Goal: Communication & Community: Answer question/provide support

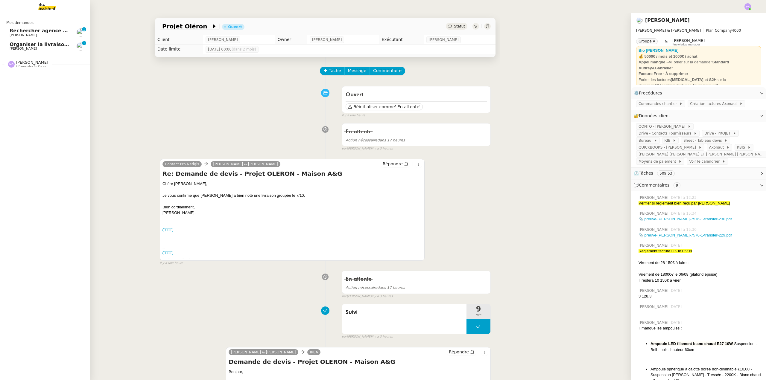
click at [52, 47] on span "Organiser la livraison du coffre-fort" at bounding box center [58, 45] width 96 height 6
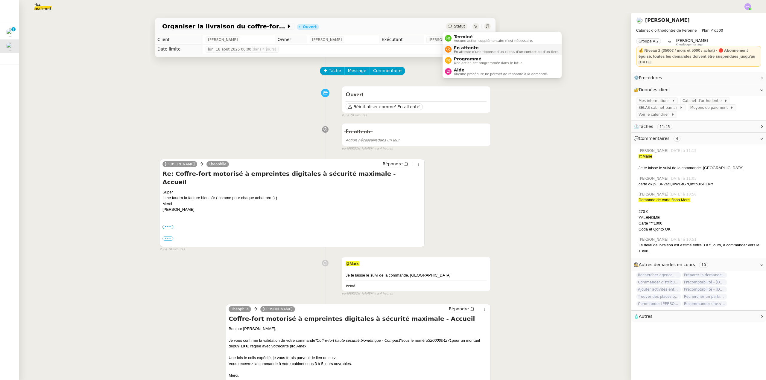
click at [462, 46] on span "En attente" at bounding box center [506, 47] width 105 height 5
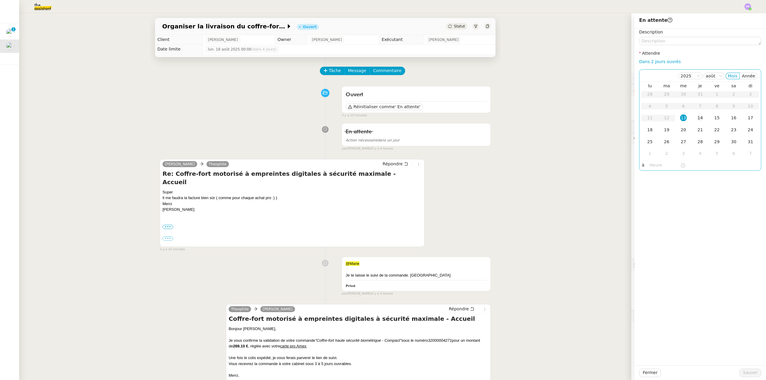
click at [697, 117] on div "14" at bounding box center [700, 118] width 7 height 7
click at [650, 166] on input "text" at bounding box center [665, 165] width 31 height 7
click at [315, 124] on div "En attente Action nécessaire dans un jour false par [PERSON_NAME] il y a 4 heur…" at bounding box center [325, 136] width 331 height 31
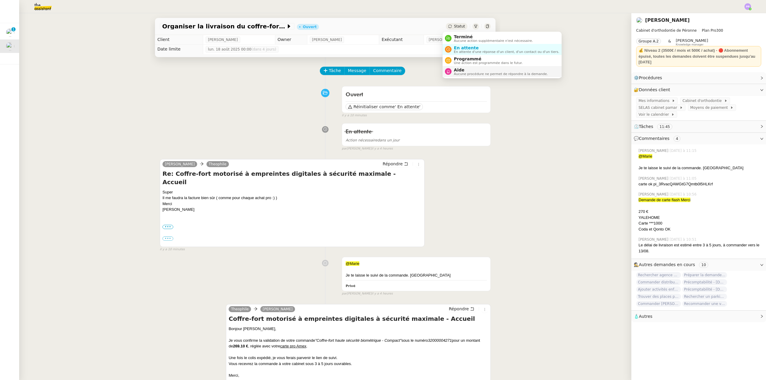
click at [461, 69] on span "Aide" at bounding box center [501, 70] width 94 height 5
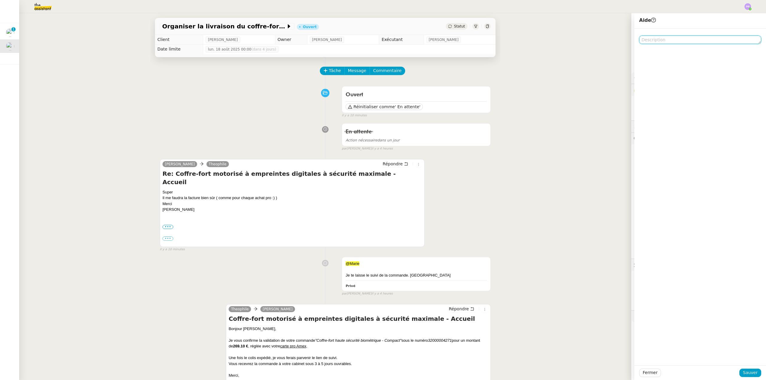
click at [662, 41] on textarea at bounding box center [700, 40] width 122 height 8
type textarea "Pour marie merci"
click at [747, 372] on span "Sauver" at bounding box center [750, 372] width 15 height 7
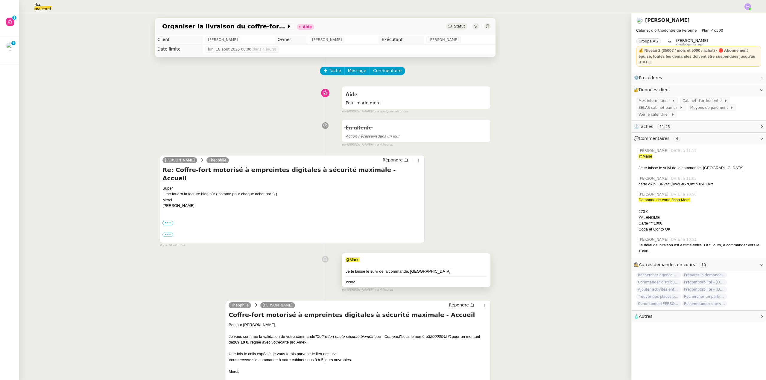
click at [414, 269] on div "Je te laisse le suivi de la commande. [GEOGRAPHIC_DATA]" at bounding box center [416, 272] width 141 height 6
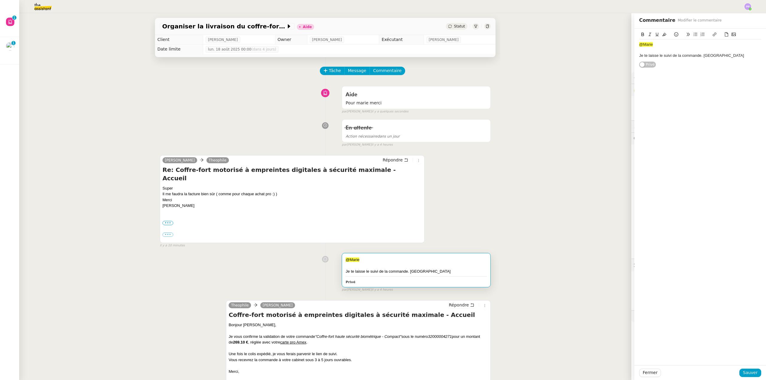
click at [697, 55] on div "Je te laisse le suivi de la commande. [GEOGRAPHIC_DATA]" at bounding box center [700, 55] width 122 height 5
drag, startPoint x: 697, startPoint y: 56, endPoint x: 741, endPoint y: 57, distance: 43.7
click at [741, 57] on div "Je te laisse le suivi de la commande (sous 3/5 jours ouvrables. [GEOGRAPHIC_DAT…" at bounding box center [700, 58] width 122 height 11
click at [750, 373] on span "Sauver" at bounding box center [750, 372] width 15 height 7
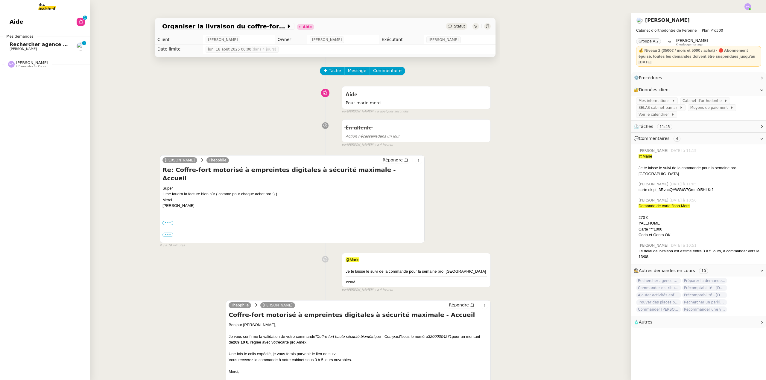
click at [39, 44] on span "Rechercher agence coliving à [GEOGRAPHIC_DATA]" at bounding box center [78, 45] width 137 height 6
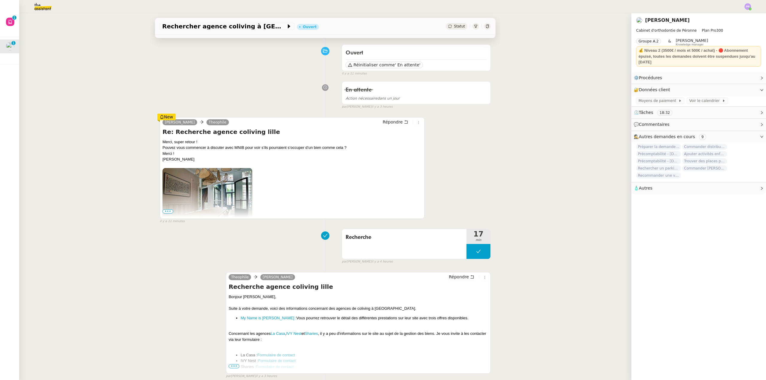
scroll to position [60, 0]
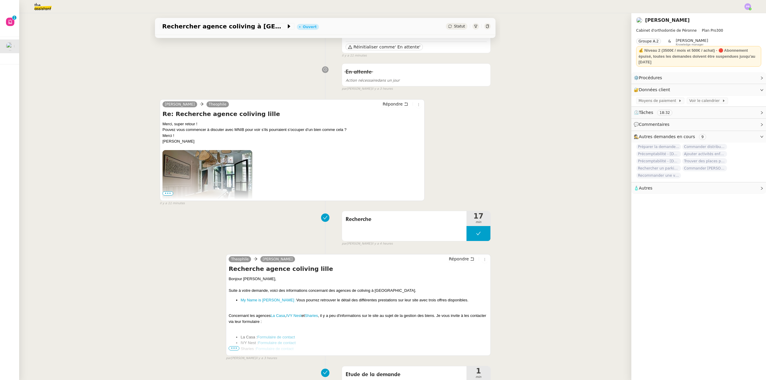
click at [168, 193] on span "•••" at bounding box center [167, 193] width 11 height 4
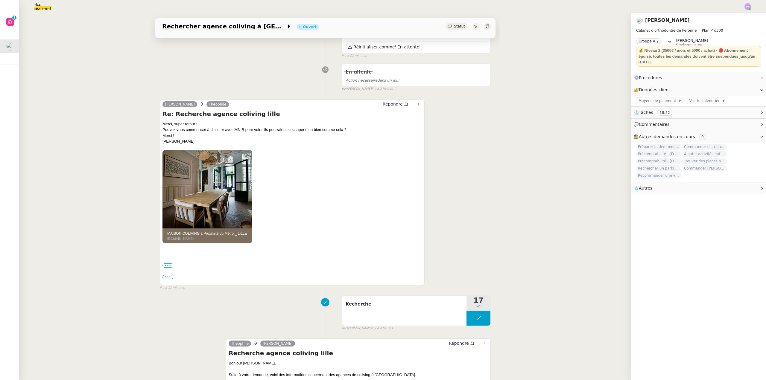
click at [218, 187] on img at bounding box center [207, 189] width 90 height 78
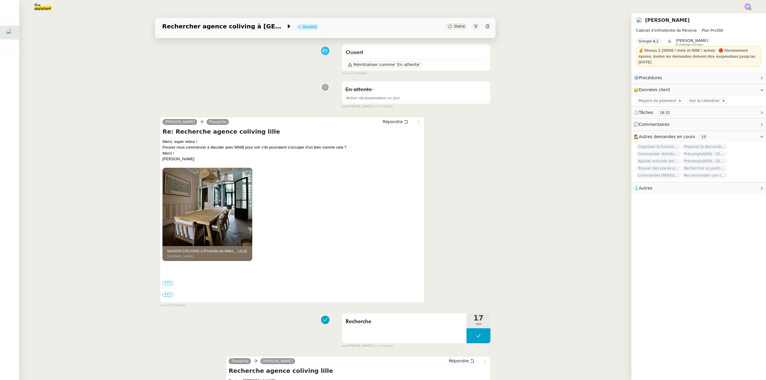
scroll to position [0, 0]
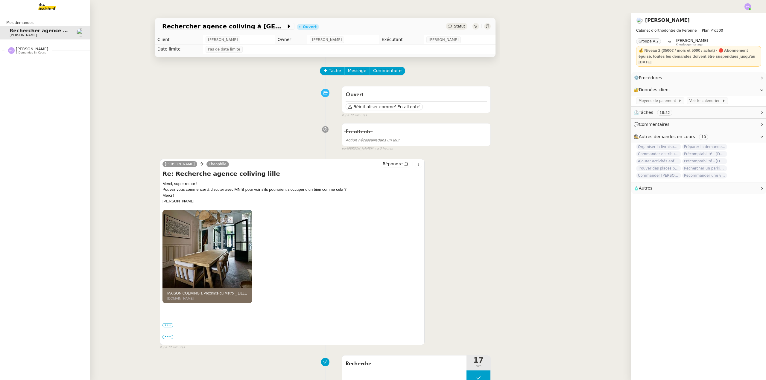
click at [17, 50] on span "[PERSON_NAME]" at bounding box center [32, 49] width 32 height 4
click at [31, 75] on span "Régler la facture [PERSON_NAME]" at bounding box center [57, 76] width 94 height 6
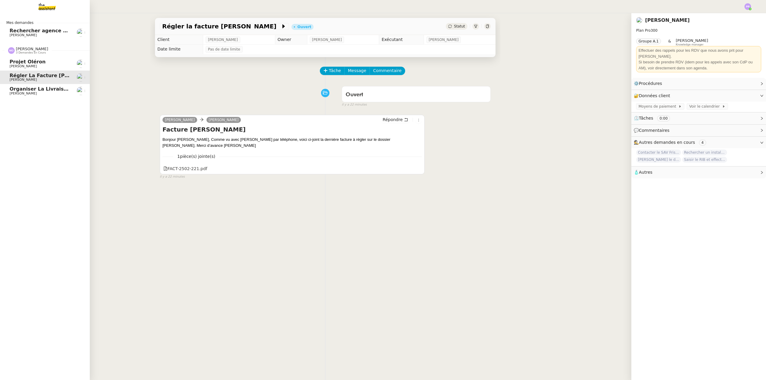
click at [42, 93] on span "[PERSON_NAME]" at bounding box center [40, 94] width 60 height 4
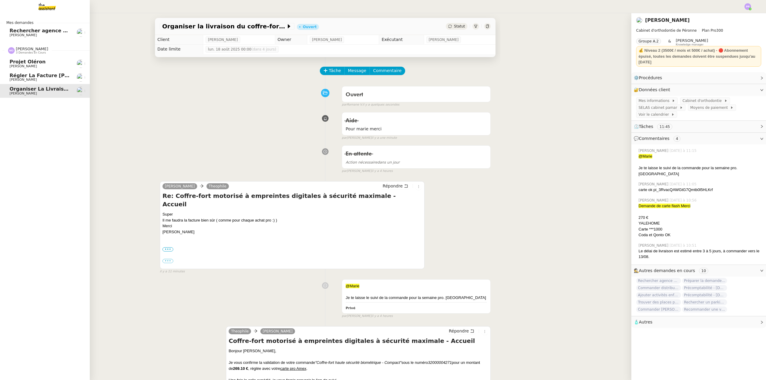
click at [41, 64] on span "Projet Oléron" at bounding box center [40, 61] width 60 height 5
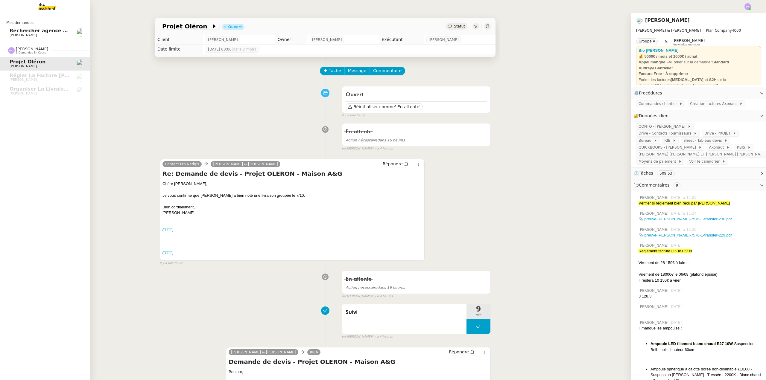
click at [48, 33] on span "Rechercher agence coliving à [GEOGRAPHIC_DATA]" at bounding box center [78, 31] width 137 height 6
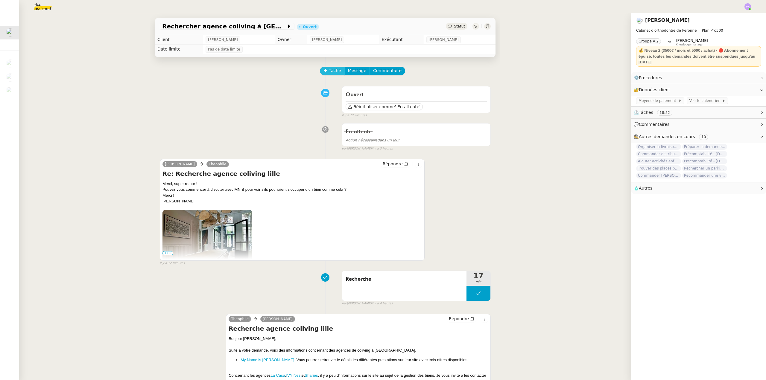
click at [331, 71] on span "Tâche" at bounding box center [335, 70] width 12 height 7
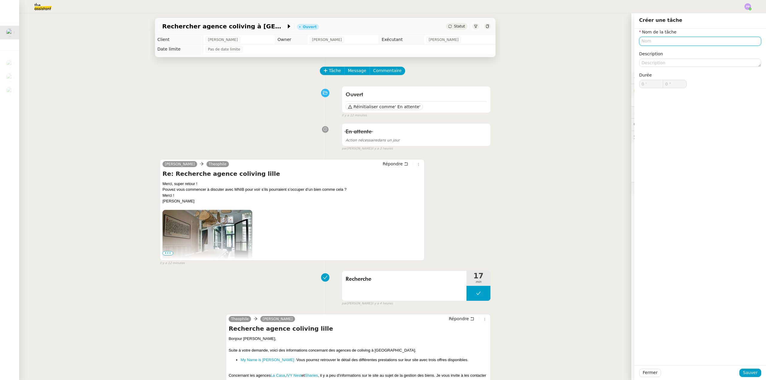
click at [651, 38] on input "text" at bounding box center [700, 41] width 122 height 9
click at [653, 53] on div "Contact MNIB" at bounding box center [695, 52] width 117 height 5
type input "Contact MNIB"
click at [749, 372] on span "Sauver" at bounding box center [750, 372] width 15 height 7
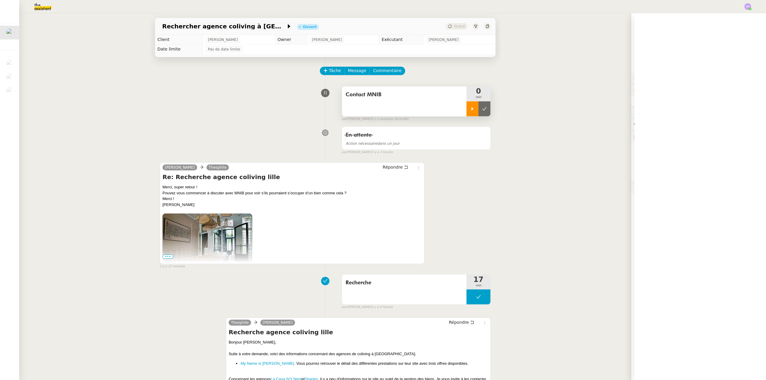
click at [470, 112] on div at bounding box center [472, 108] width 12 height 15
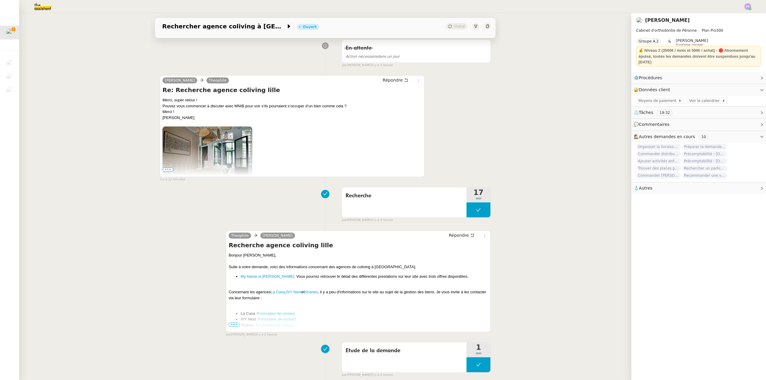
scroll to position [90, 0]
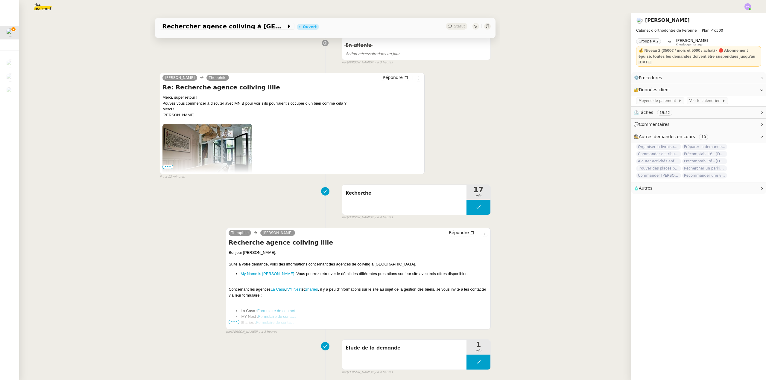
click at [232, 324] on span "•••" at bounding box center [234, 322] width 11 height 4
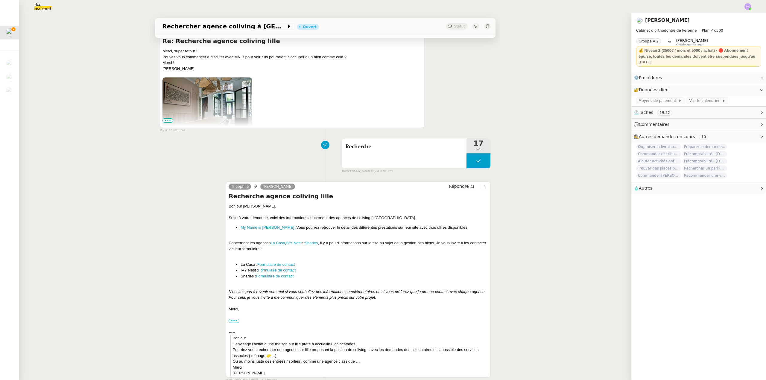
scroll to position [150, 0]
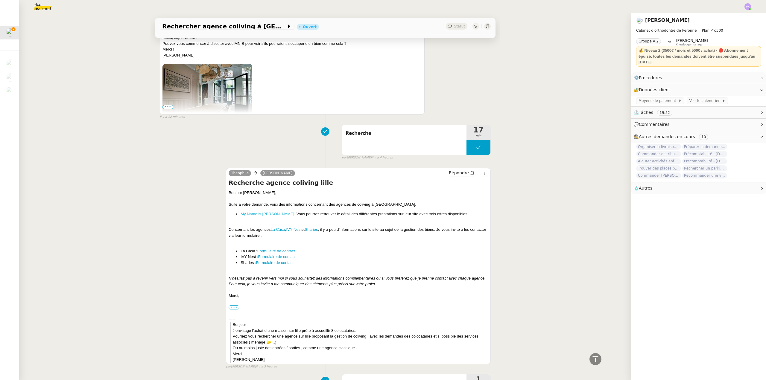
click at [268, 214] on link "My Name is [PERSON_NAME] :" at bounding box center [269, 214] width 56 height 4
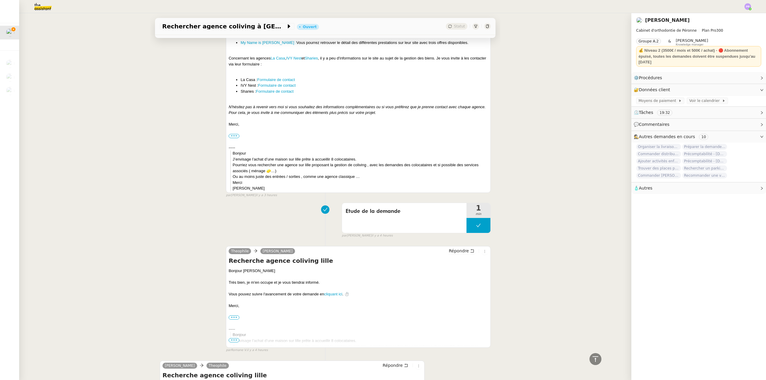
scroll to position [403, 0]
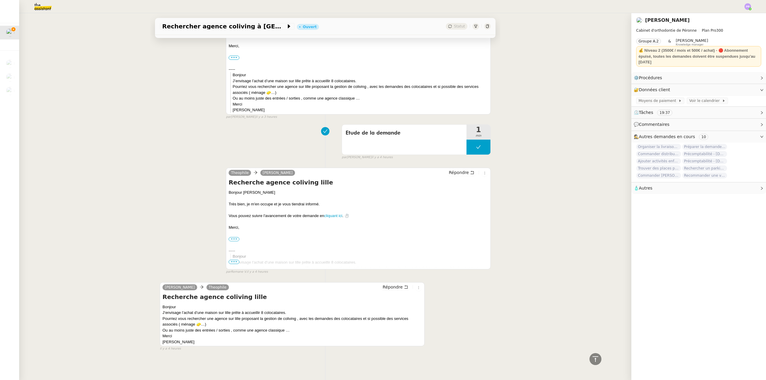
click at [647, 191] on span "Autres" at bounding box center [645, 188] width 13 height 5
click at [678, 200] on icon at bounding box center [680, 199] width 4 height 4
click at [651, 200] on icon "button" at bounding box center [653, 199] width 4 height 4
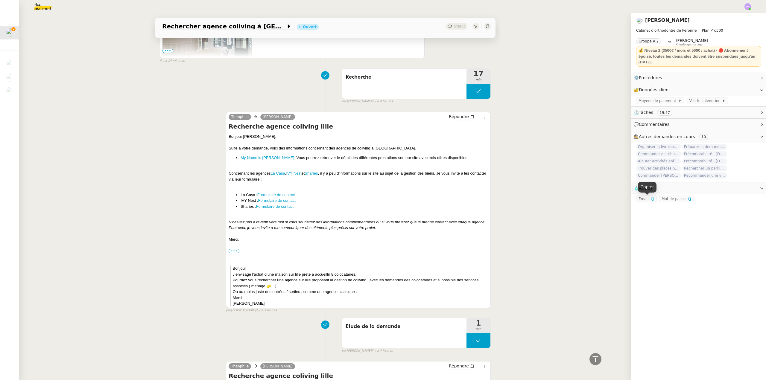
scroll to position [194, 0]
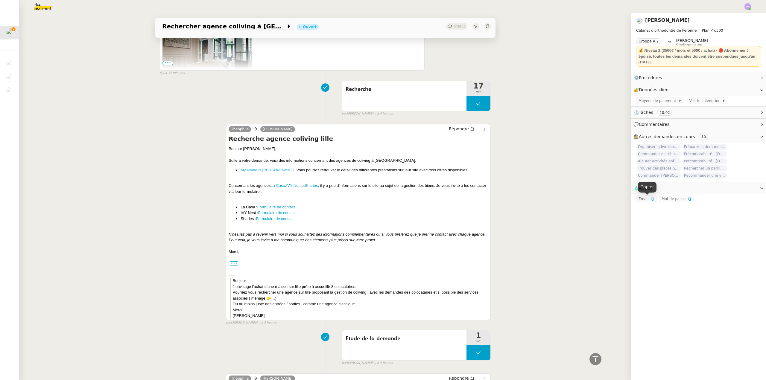
click at [259, 171] on link "My Name is [PERSON_NAME] :" at bounding box center [269, 170] width 56 height 4
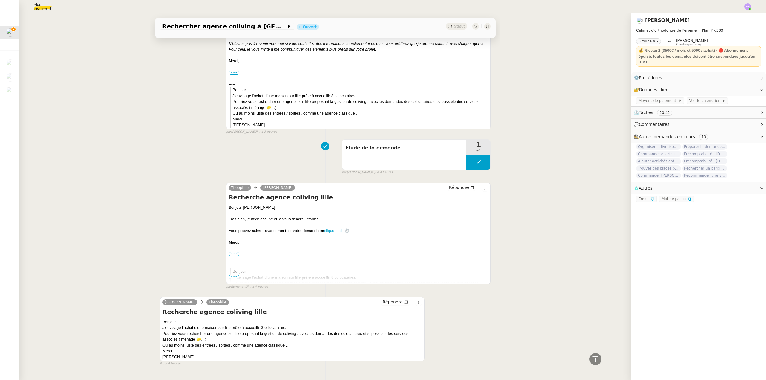
scroll to position [403, 0]
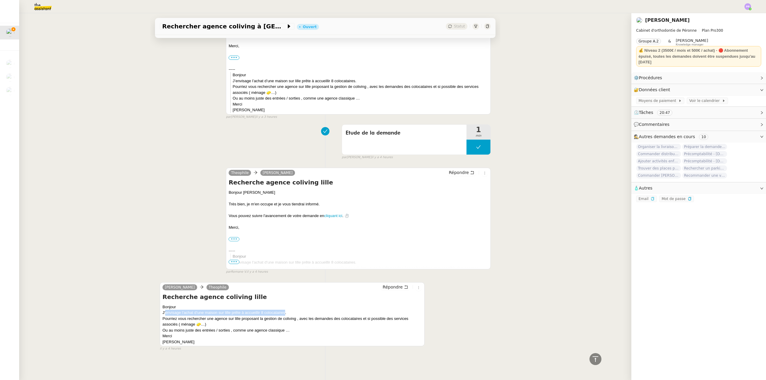
copy div "envisage l’achat d’une maison sur lille prête à accueillir 8 colocataires"
drag, startPoint x: 164, startPoint y: 311, endPoint x: 282, endPoint y: 310, distance: 118.2
click at [282, 310] on div "Bonjour J’envisage l’achat d’une maison sur lille prête à accueillir 8 colocata…" at bounding box center [291, 324] width 259 height 41
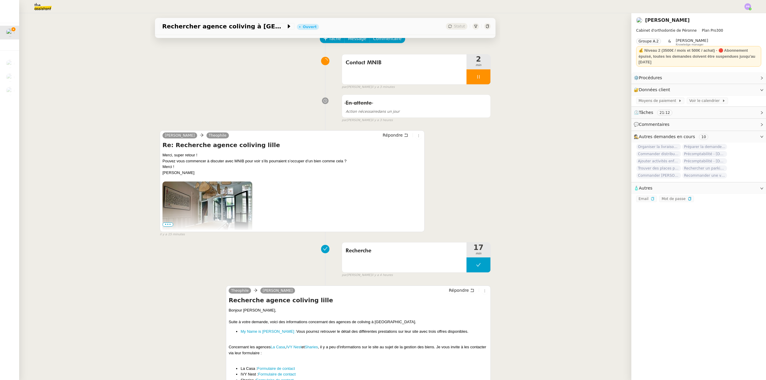
scroll to position [0, 0]
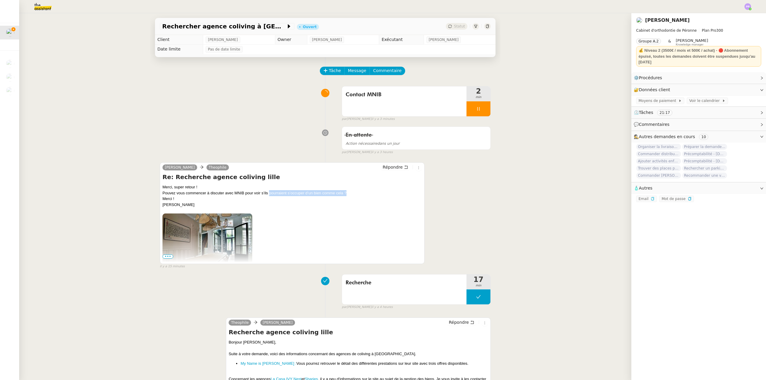
copy div "pourraient s’occuper d’un bien comme cela ?"
drag, startPoint x: 268, startPoint y: 194, endPoint x: 345, endPoint y: 195, distance: 76.9
click at [345, 195] on div "Pouvez vous commencer à discuter avec MNIB pour voir s’ils pourraient s’occuper…" at bounding box center [291, 193] width 259 height 6
click at [390, 169] on span "Répondre" at bounding box center [393, 167] width 20 height 6
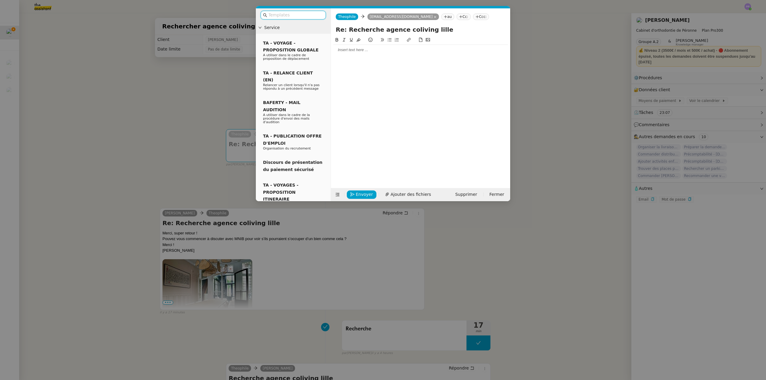
click at [354, 49] on div at bounding box center [420, 49] width 174 height 5
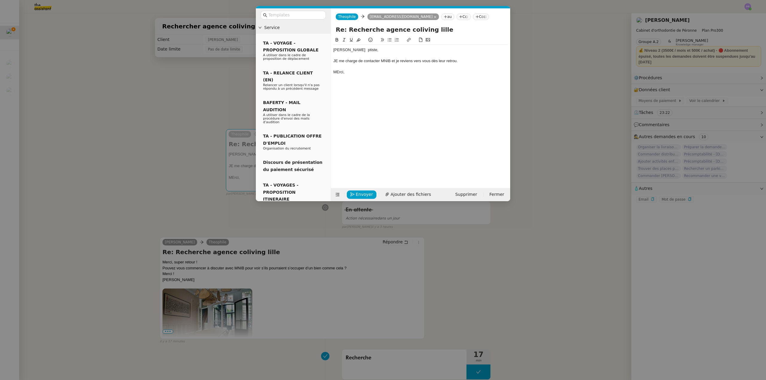
click at [346, 49] on div "[PERSON_NAME] ptiste," at bounding box center [420, 49] width 174 height 5
click at [338, 61] on div "JE me charge de contacter MNIB et je reviens vers vous dès leur retrou." at bounding box center [420, 60] width 174 height 5
click at [449, 61] on div "Je me charge de contacter MNIB et je reviens vers vous dès leur retrou." at bounding box center [420, 60] width 174 height 5
drag, startPoint x: 441, startPoint y: 57, endPoint x: 457, endPoint y: 61, distance: 16.4
click at [442, 57] on div at bounding box center [420, 55] width 174 height 5
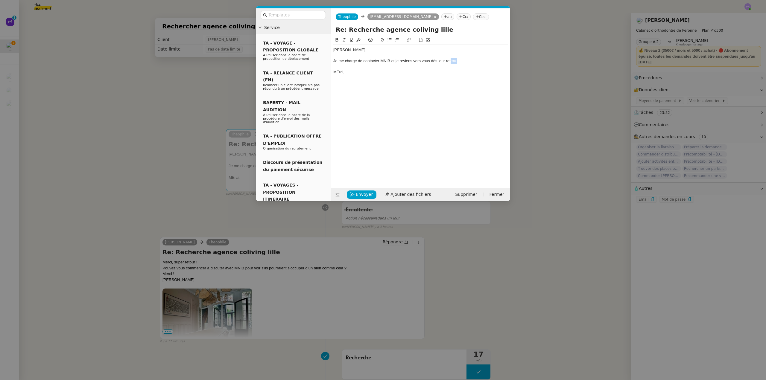
click at [451, 61] on div "Je me charge de contacter MNIB et je reviens vers vous dès leur retrou." at bounding box center [420, 60] width 174 height 5
click at [339, 73] on div "MErci," at bounding box center [420, 71] width 174 height 5
click at [365, 73] on div "Merci," at bounding box center [420, 71] width 174 height 5
drag, startPoint x: 347, startPoint y: 75, endPoint x: 326, endPoint y: 50, distance: 32.3
click at [326, 50] on nz-layout "Service TA - VOYAGE - PROPOSITION GLOBALE A utiliser dans le cadre de propositi…" at bounding box center [383, 104] width 254 height 193
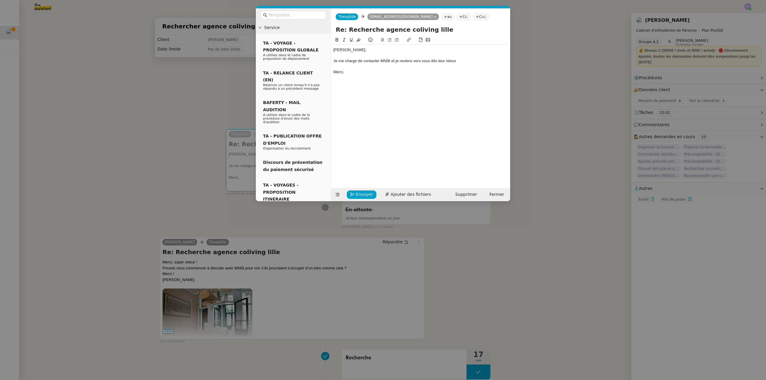
copy div "[PERSON_NAME], Je me charge de contacter MNIB et je reviens vers vous dès leur …"
drag, startPoint x: 368, startPoint y: 62, endPoint x: 449, endPoint y: 64, distance: 81.1
click at [369, 62] on div "Je me charge de contacter MNIB et je reviens vers vous dès leur retour" at bounding box center [420, 60] width 174 height 5
click at [460, 64] on div at bounding box center [420, 66] width 174 height 5
drag, startPoint x: 461, startPoint y: 62, endPoint x: 332, endPoint y: 60, distance: 129.0
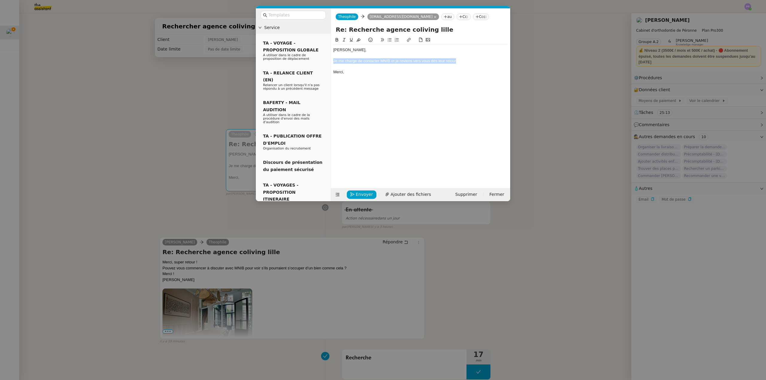
click at [332, 60] on nz-spin "[PERSON_NAME], Je me charge de contacter MNIB et je reviens vers vous dès leur …" at bounding box center [420, 109] width 179 height 145
click at [359, 196] on span "Envoyer" at bounding box center [364, 194] width 17 height 7
click at [359, 190] on span "Confirmer l'envoi" at bounding box center [374, 186] width 36 height 7
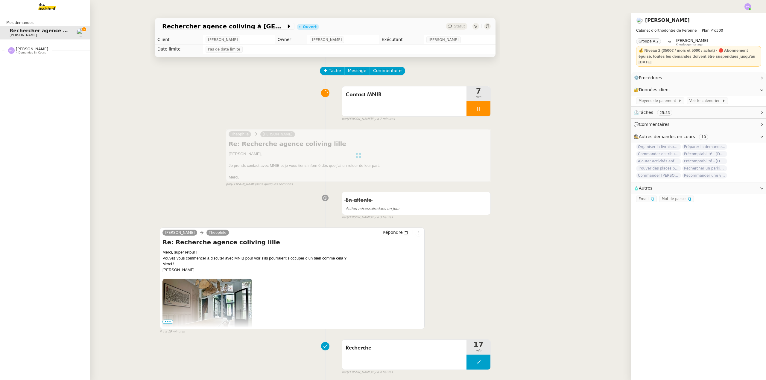
click at [25, 49] on span "[PERSON_NAME]" at bounding box center [32, 49] width 32 height 4
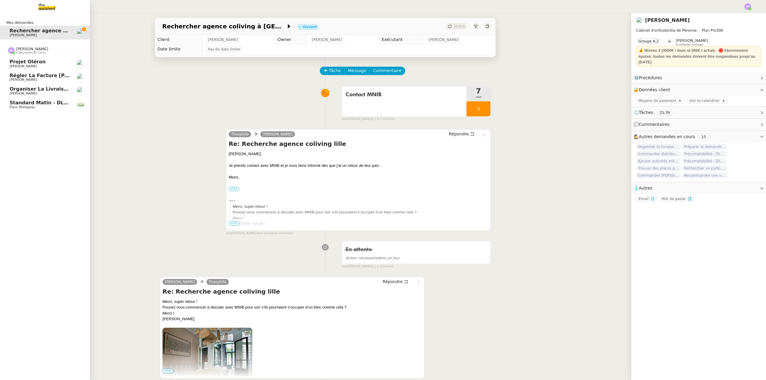
click at [49, 87] on span "Organiser la livraison du coffre-fort" at bounding box center [60, 89] width 101 height 6
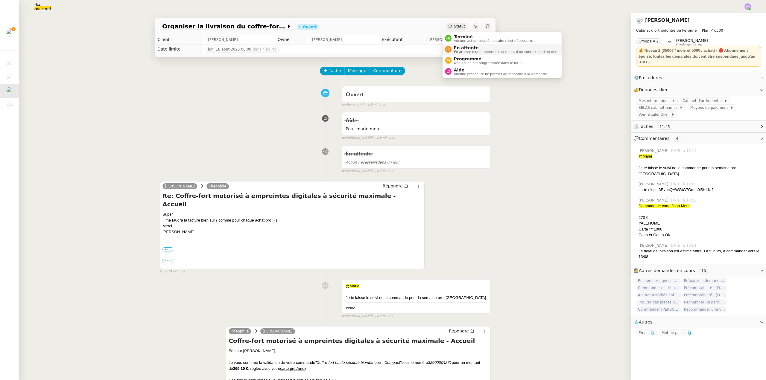
click at [467, 46] on span "En attente" at bounding box center [506, 47] width 105 height 5
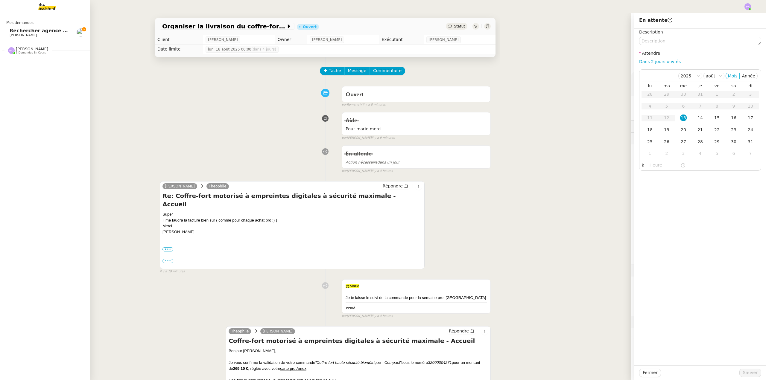
click at [53, 34] on span "[PERSON_NAME]" at bounding box center [40, 36] width 60 height 4
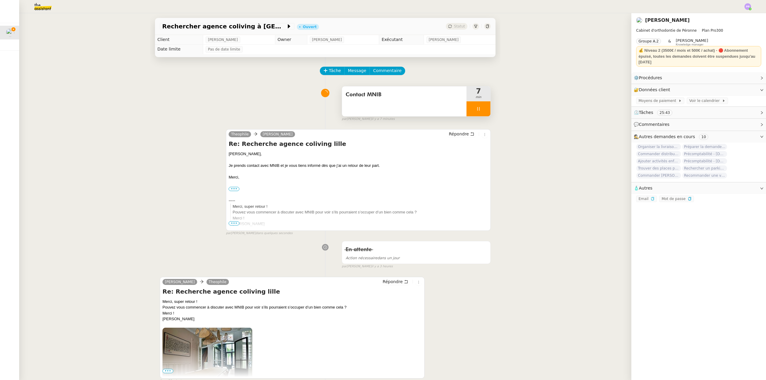
click at [477, 110] on div at bounding box center [478, 108] width 24 height 15
click at [482, 110] on icon at bounding box center [484, 109] width 5 height 5
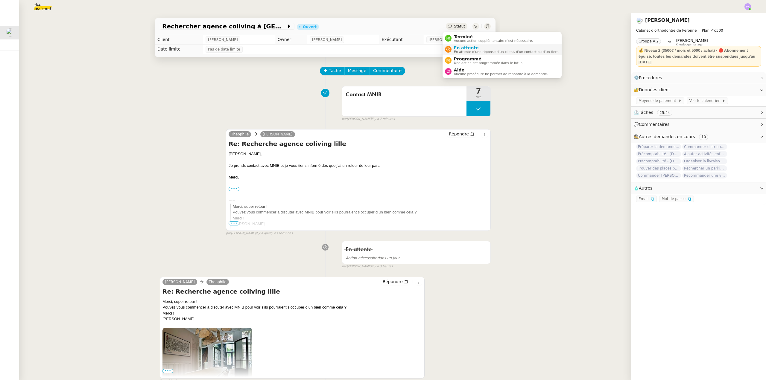
click at [471, 48] on span "En attente" at bounding box center [506, 47] width 105 height 5
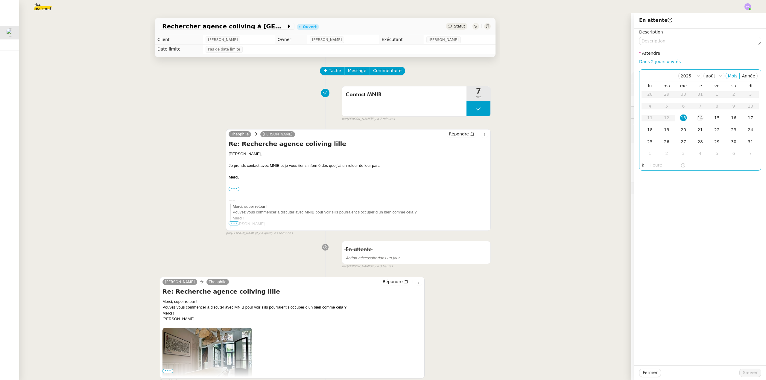
click at [697, 117] on div "14" at bounding box center [700, 118] width 7 height 7
click at [746, 372] on span "Sauver" at bounding box center [750, 372] width 15 height 7
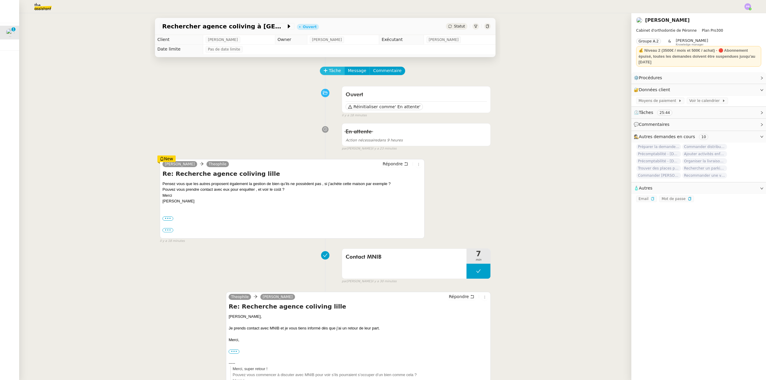
click at [329, 69] on span "Tâche" at bounding box center [335, 70] width 12 height 7
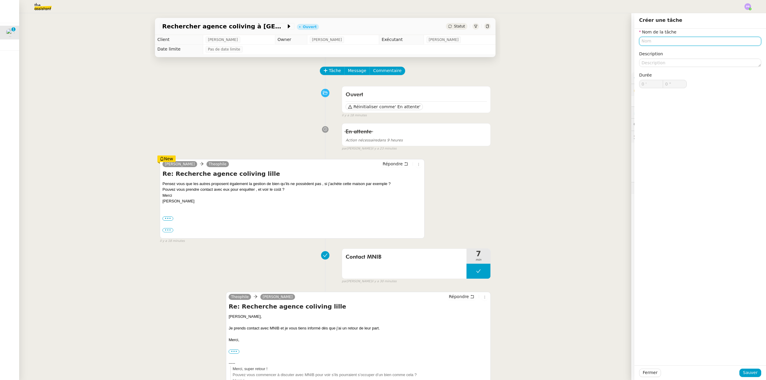
click at [650, 44] on input "text" at bounding box center [700, 41] width 122 height 9
click at [655, 54] on div "Contact agences" at bounding box center [695, 52] width 117 height 5
type input "Contact agences"
click at [743, 374] on span "Sauver" at bounding box center [750, 372] width 15 height 7
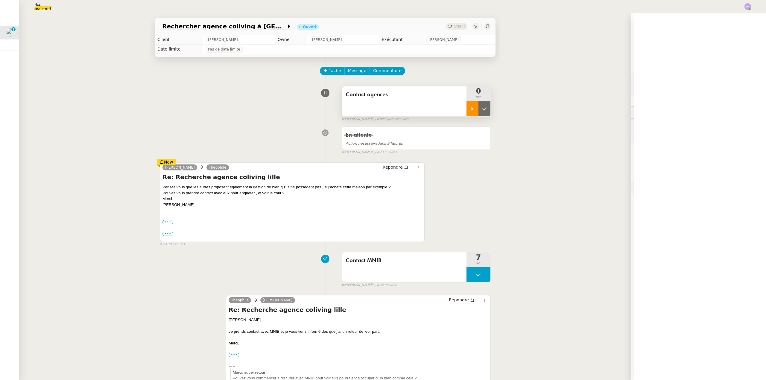
click at [467, 114] on div at bounding box center [472, 108] width 12 height 15
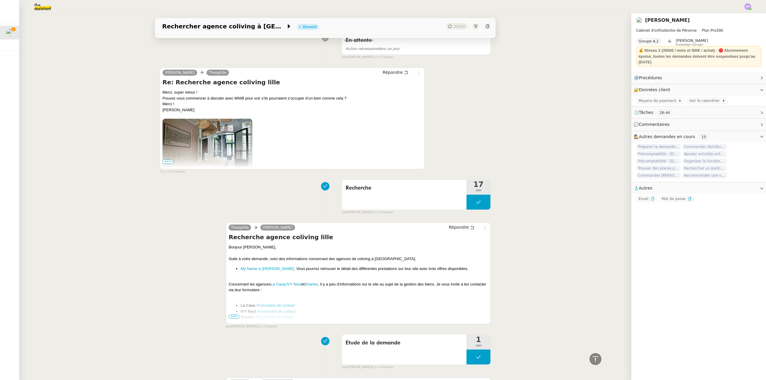
scroll to position [389, 0]
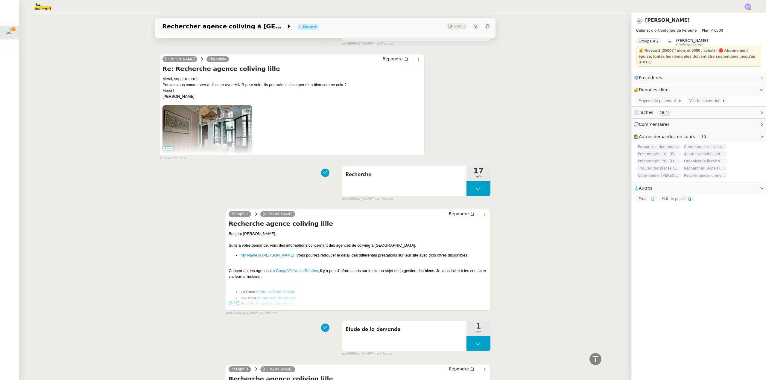
click at [230, 304] on span "•••" at bounding box center [234, 303] width 11 height 4
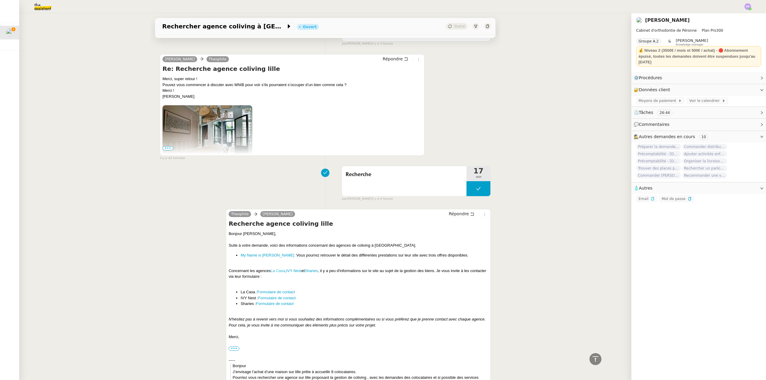
click at [279, 272] on link "La Casa" at bounding box center [277, 271] width 14 height 4
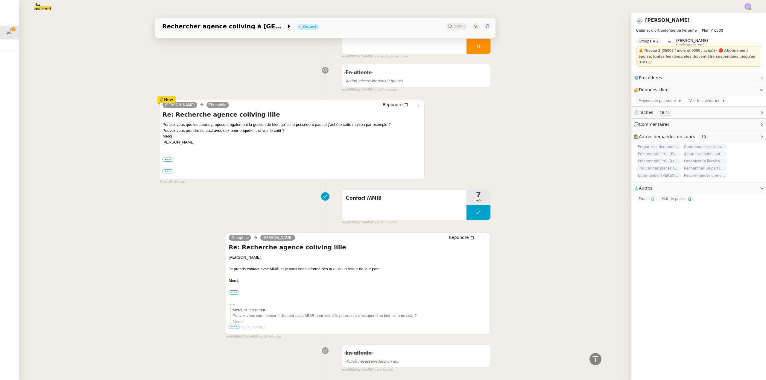
scroll to position [0, 0]
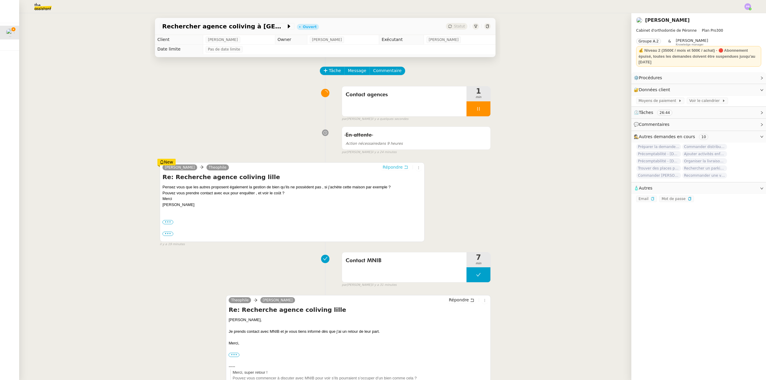
click at [391, 166] on span "Répondre" at bounding box center [393, 167] width 20 height 6
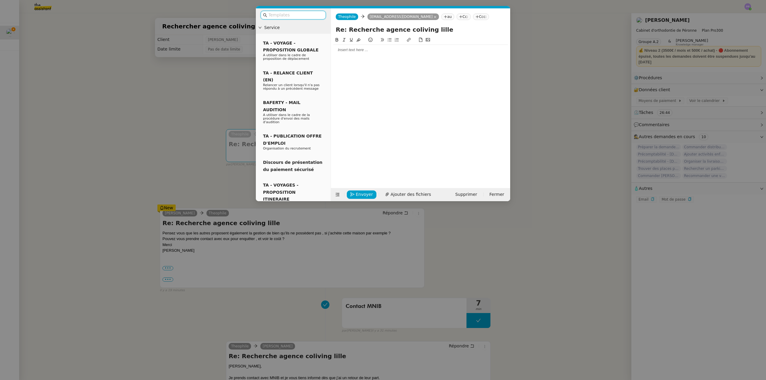
click at [350, 50] on div at bounding box center [420, 49] width 174 height 5
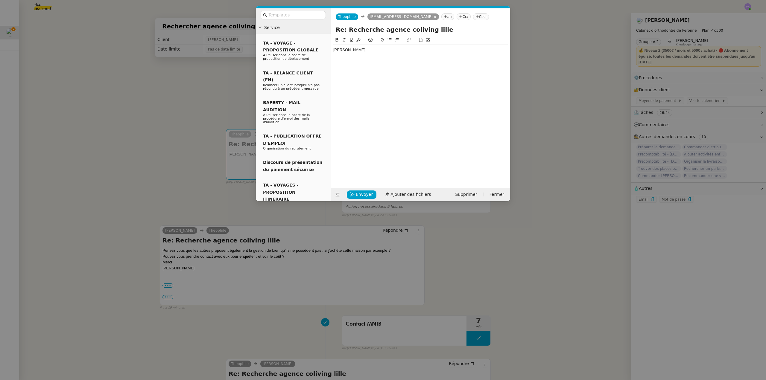
click at [367, 50] on div "[PERSON_NAME]," at bounding box center [420, 49] width 174 height 5
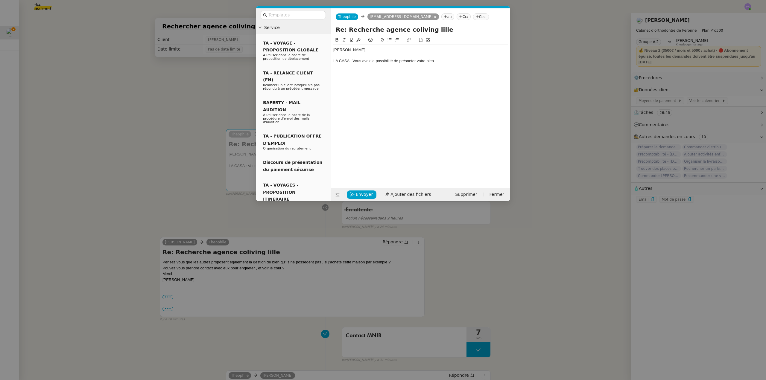
click at [407, 61] on div "LA CASA : Vous avez la possibilité de présneter votre bien" at bounding box center [420, 60] width 174 height 5
click at [0, 0] on lt-span "prés en ter" at bounding box center [0, 0] width 0 height 0
drag, startPoint x: 583, startPoint y: 139, endPoint x: 615, endPoint y: 123, distance: 35.3
click at [584, 138] on nz-modal-container "Service TA - VOYAGE - PROPOSITION GLOBALE A utiliser dans le cadre de propositi…" at bounding box center [383, 190] width 766 height 380
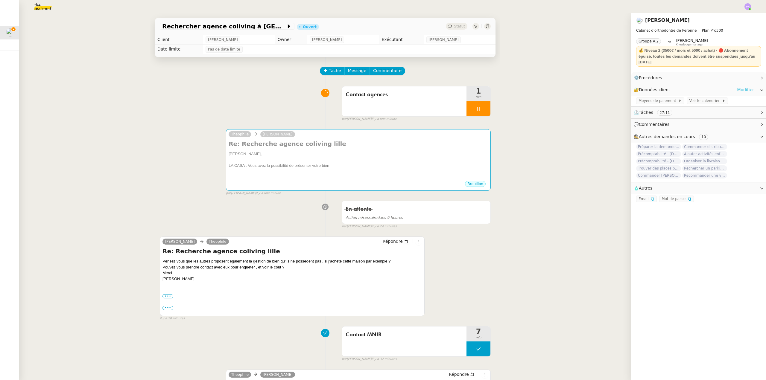
click at [745, 92] on link "Modifier" at bounding box center [745, 89] width 17 height 7
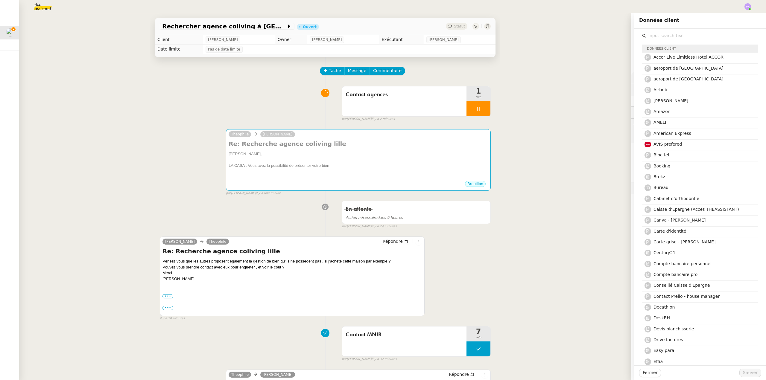
click at [657, 36] on input "text" at bounding box center [702, 36] width 112 height 8
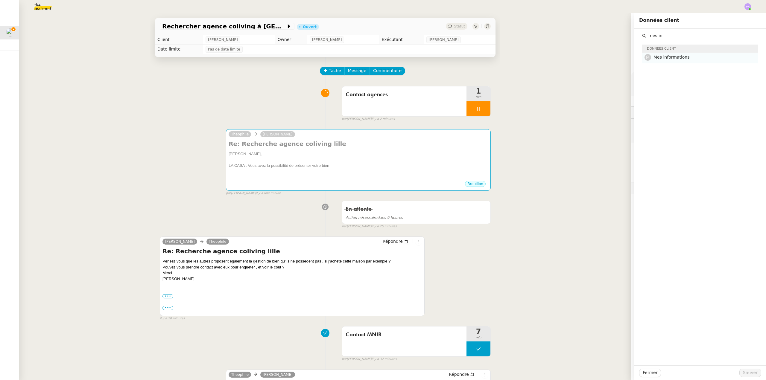
type input "mes in"
click at [678, 55] on span "Mes informations" at bounding box center [671, 57] width 36 height 5
click at [756, 374] on button "Sauver" at bounding box center [750, 373] width 22 height 8
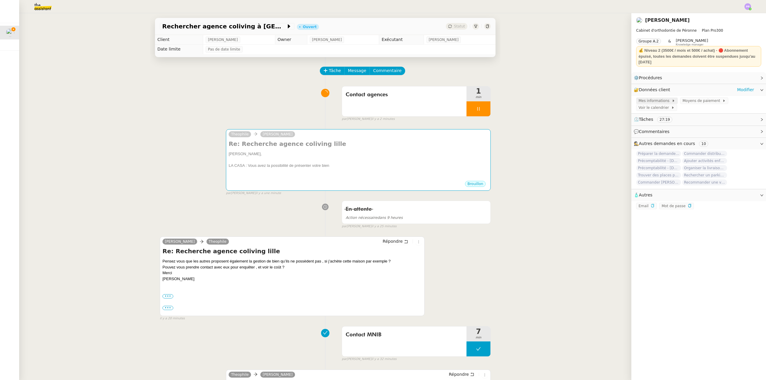
click at [659, 101] on span "Mes informations" at bounding box center [654, 101] width 33 height 6
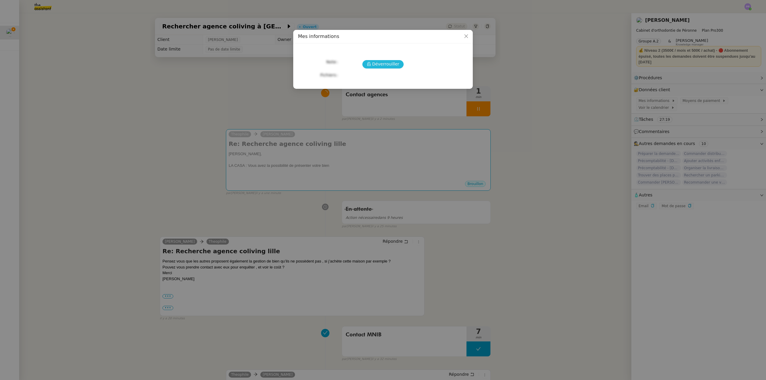
click at [390, 63] on span "Déverrouiller" at bounding box center [385, 64] width 27 height 7
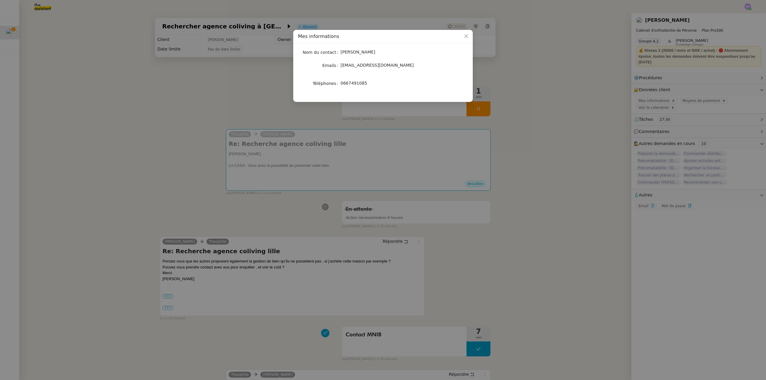
click at [638, 208] on nz-modal-container "Mes informations Nom du contact [PERSON_NAME] Emails [EMAIL_ADDRESS][DOMAIN_NAM…" at bounding box center [383, 190] width 766 height 380
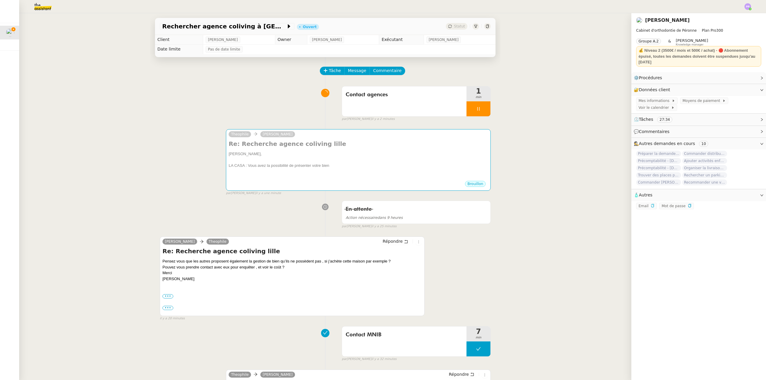
click at [651, 207] on icon "button" at bounding box center [653, 206] width 4 height 4
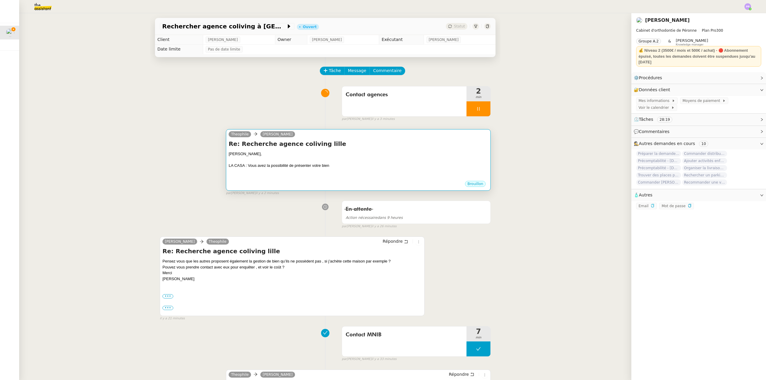
click at [337, 150] on div "Re: Recherche agence coliving lille [PERSON_NAME], LA CASA : Vous avez la possi…" at bounding box center [358, 160] width 259 height 41
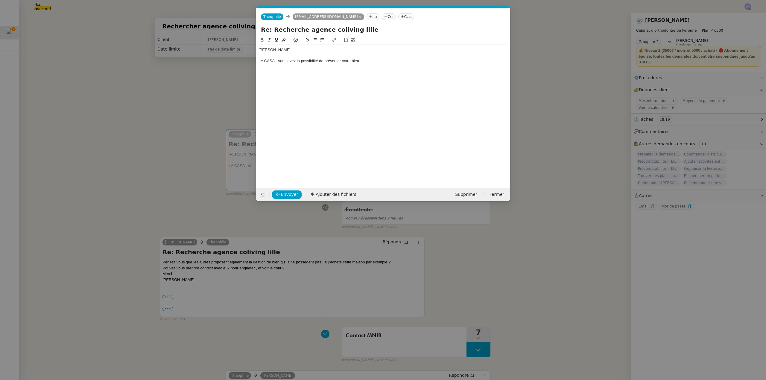
scroll to position [0, 13]
drag, startPoint x: 152, startPoint y: 211, endPoint x: 269, endPoint y: 256, distance: 125.0
click at [153, 211] on nz-modal-container "Service TA - VOYAGE - PROPOSITION GLOBALE A utiliser dans le cadre de propositi…" at bounding box center [383, 190] width 766 height 380
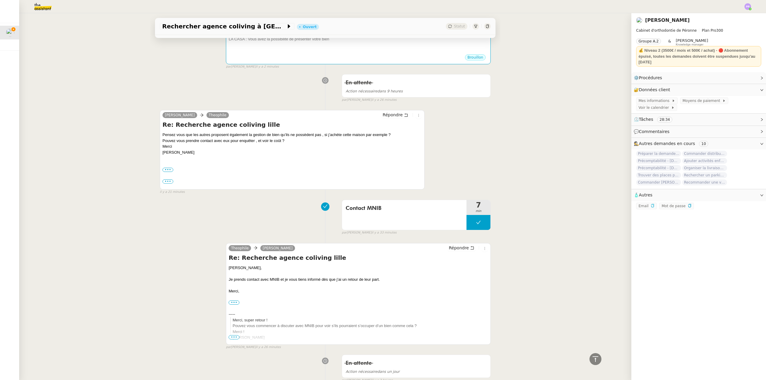
scroll to position [0, 0]
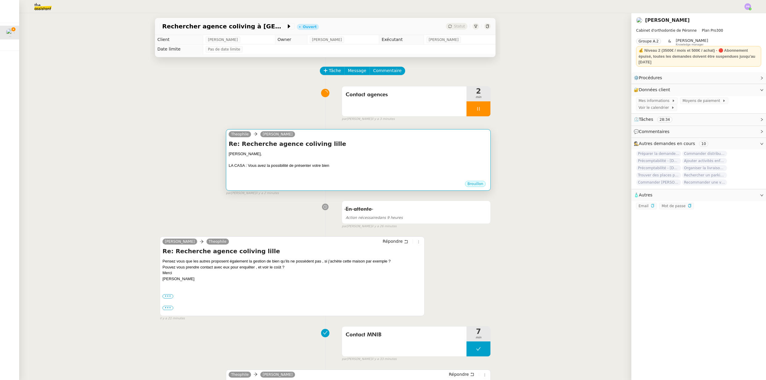
click at [296, 165] on div "LA CASA : Vous avez la possibilité de présenter votre bien" at bounding box center [358, 166] width 259 height 6
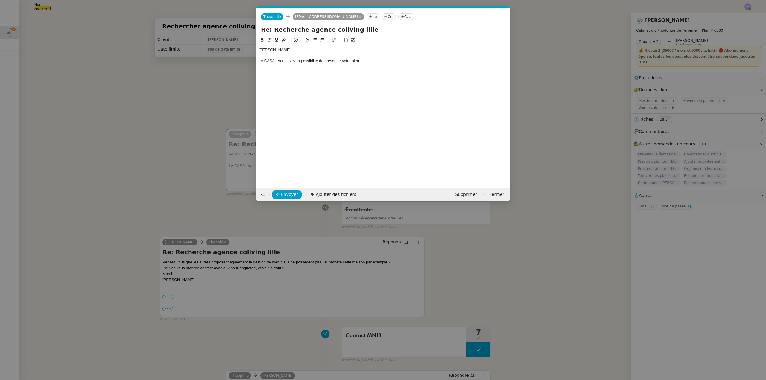
scroll to position [0, 13]
click at [288, 48] on div "[PERSON_NAME]," at bounding box center [382, 49] width 249 height 5
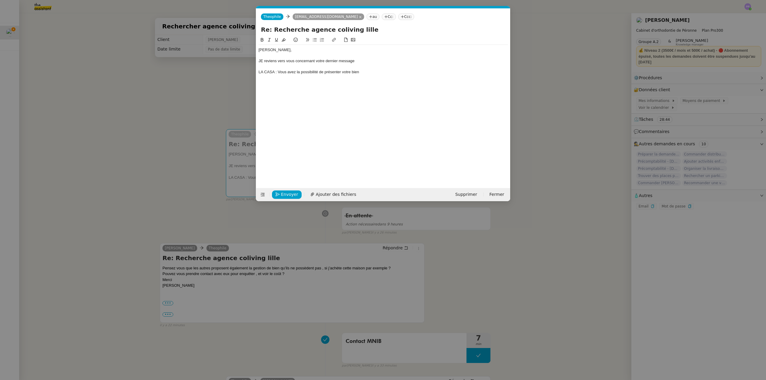
click at [264, 60] on div "JE reviens vers vous concernant votre dernier message" at bounding box center [382, 60] width 249 height 5
click at [268, 71] on div "LA CASA : Vous avez la possibilité de présenter votre bien" at bounding box center [382, 71] width 249 height 5
click at [314, 42] on icon at bounding box center [315, 40] width 4 height 4
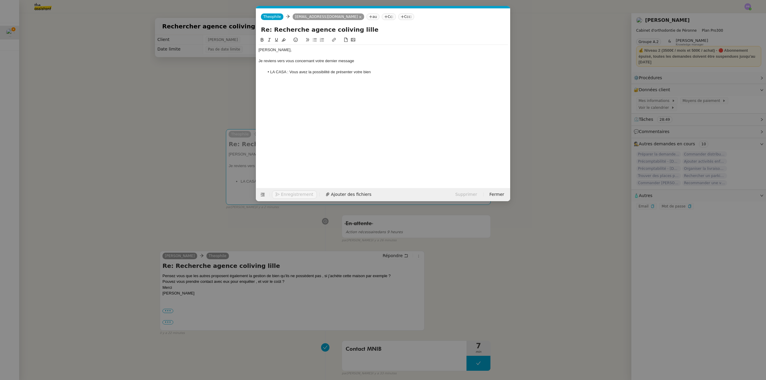
click at [375, 71] on li "LA CASA : Vous avez la possibilité de présenter votre bien" at bounding box center [386, 71] width 244 height 5
click at [363, 72] on li "LA CASA : Vous avez la possibilité de présenter votre bien" at bounding box center [386, 71] width 244 height 5
click at [392, 73] on li "LA CASA : Vous avez la possibilité de présenter votre propre bien" at bounding box center [386, 71] width 244 height 5
click at [152, 127] on nz-modal-container "Service TA - VOYAGE - PROPOSITION GLOBALE A utiliser dans le cadre de propositi…" at bounding box center [383, 190] width 766 height 380
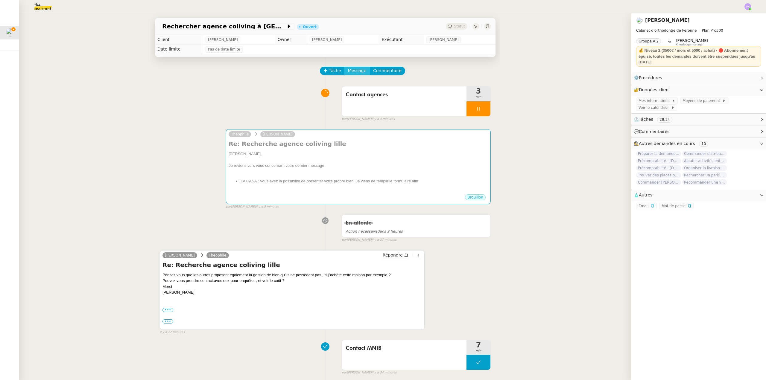
click at [352, 71] on span "Message" at bounding box center [357, 70] width 18 height 7
click at [360, 88] on span "Nouvelle conversation" at bounding box center [378, 88] width 53 height 5
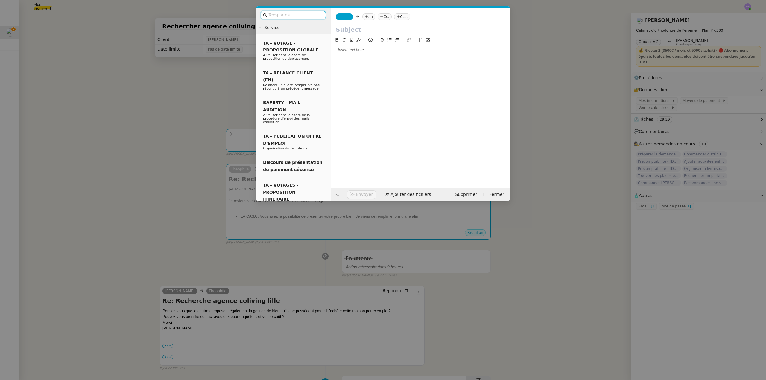
click at [366, 17] on nz-tag "au" at bounding box center [368, 16] width 13 height 7
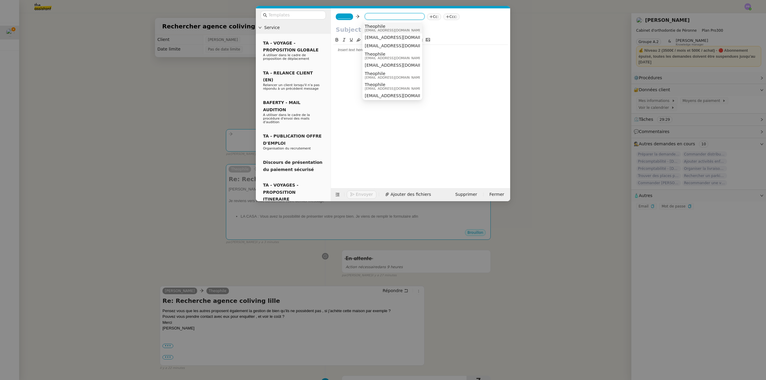
paste input "[EMAIL_ADDRESS][PERSON_NAME][DOMAIN_NAME]"
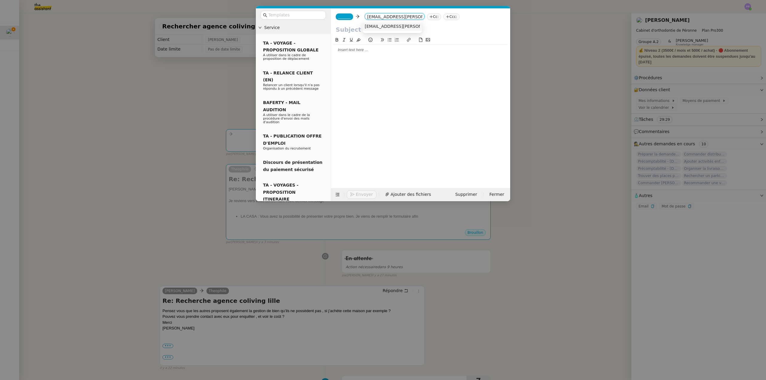
type input "[EMAIL_ADDRESS][PERSON_NAME][DOMAIN_NAME]"
click at [389, 25] on span "[EMAIL_ADDRESS][PERSON_NAME][DOMAIN_NAME]" at bounding box center [419, 26] width 108 height 5
click at [364, 54] on div at bounding box center [420, 56] width 174 height 5
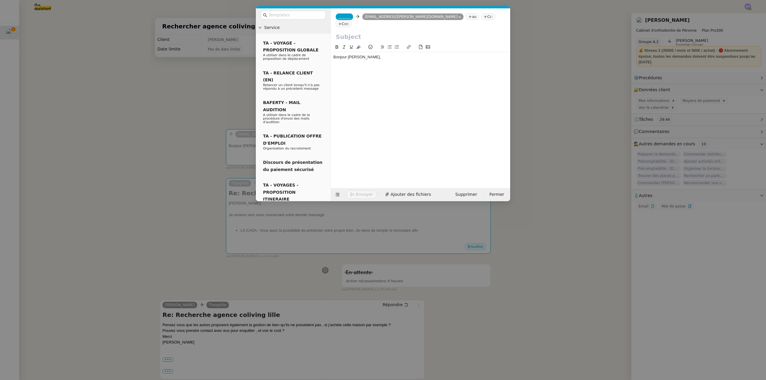
click at [353, 54] on div "Bonjour [PERSON_NAME]," at bounding box center [420, 56] width 174 height 5
click at [393, 54] on div "Bonjour [PERSON_NAME]," at bounding box center [420, 56] width 174 height 5
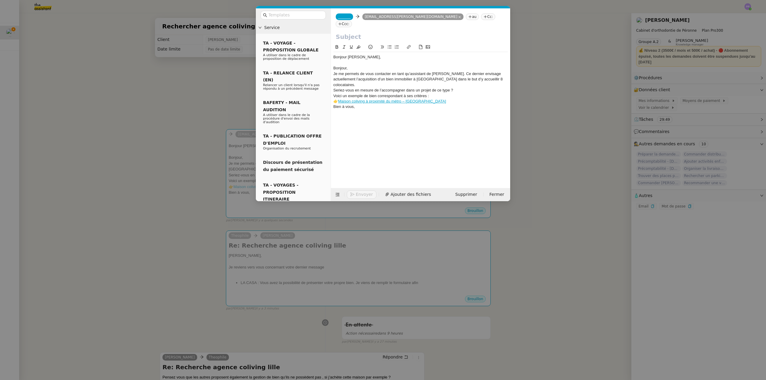
click at [592, 193] on nz-modal-container "Service TA - VOYAGE - PROPOSITION GLOBALE A utiliser dans le cadre de propositi…" at bounding box center [383, 190] width 766 height 380
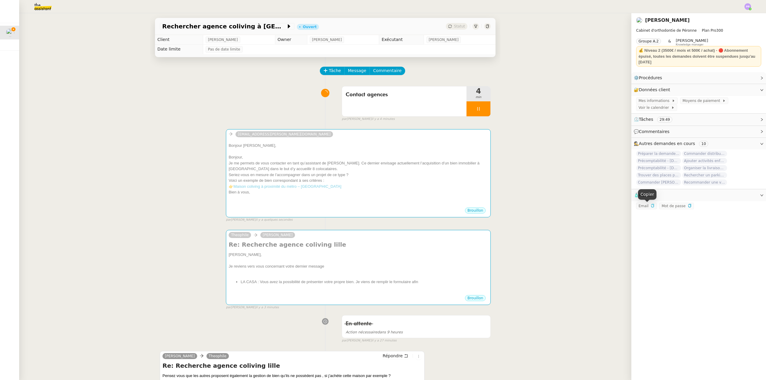
click at [651, 207] on icon "button" at bounding box center [653, 206] width 4 height 4
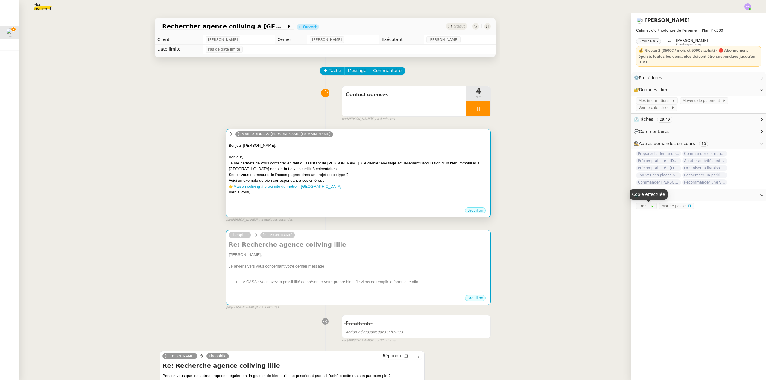
click at [326, 147] on div "Bonjour [PERSON_NAME], [PERSON_NAME], Je me permets de vous contacter en tant q…" at bounding box center [358, 175] width 259 height 64
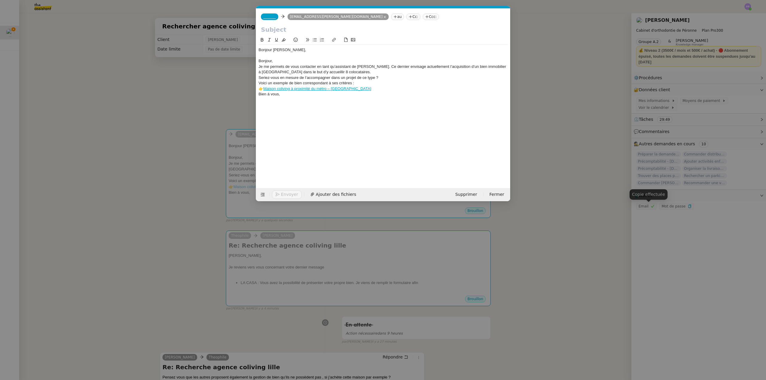
scroll to position [0, 13]
click at [265, 17] on span "_______" at bounding box center [269, 17] width 13 height 4
paste input "[EMAIL_ADDRESS][DOMAIN_NAME]"
type input "[EMAIL_ADDRESS][DOMAIN_NAME]"
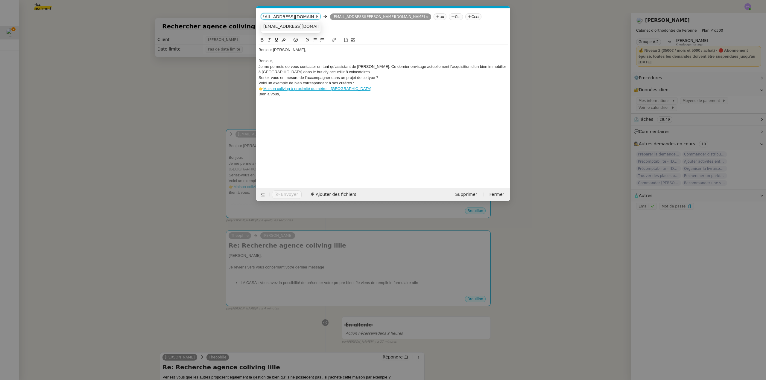
scroll to position [0, 0]
click at [285, 26] on span "[EMAIL_ADDRESS][DOMAIN_NAME]" at bounding box center [299, 26] width 73 height 5
click at [168, 249] on nz-modal-container "Service TA - VOYAGE - PROPOSITION GLOBALE A utiliser dans le cadre de propositi…" at bounding box center [383, 190] width 766 height 380
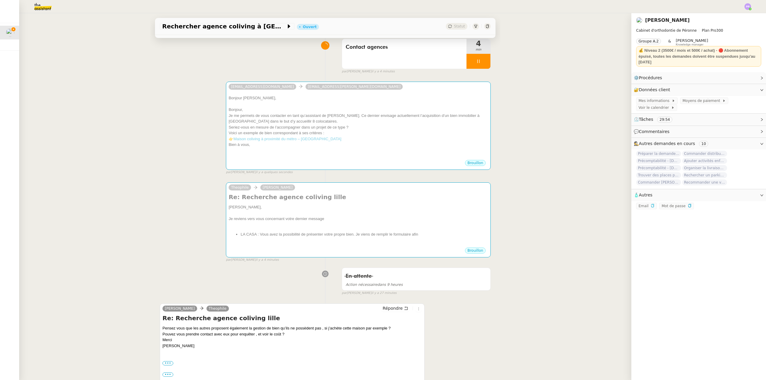
scroll to position [60, 0]
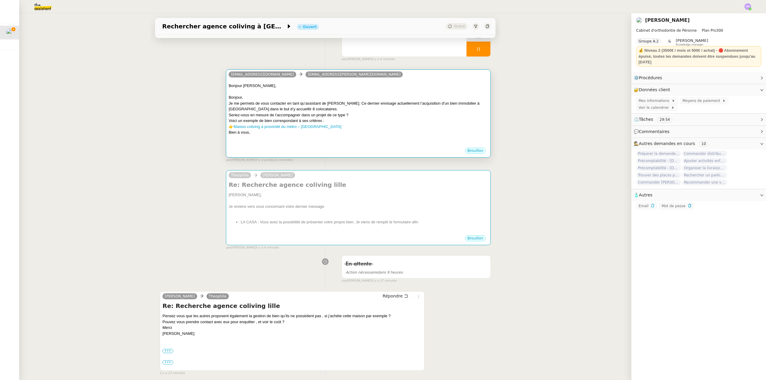
click at [261, 92] on div at bounding box center [358, 92] width 259 height 6
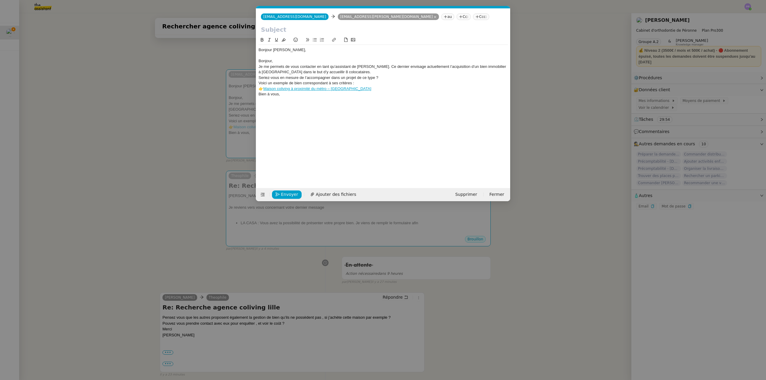
scroll to position [0, 13]
drag, startPoint x: 285, startPoint y: 62, endPoint x: 250, endPoint y: 60, distance: 35.4
click at [251, 60] on nz-modal-container "Service TA - VOYAGE - PROPOSITION GLOBALE A utiliser dans le cadre de propositi…" at bounding box center [383, 190] width 766 height 380
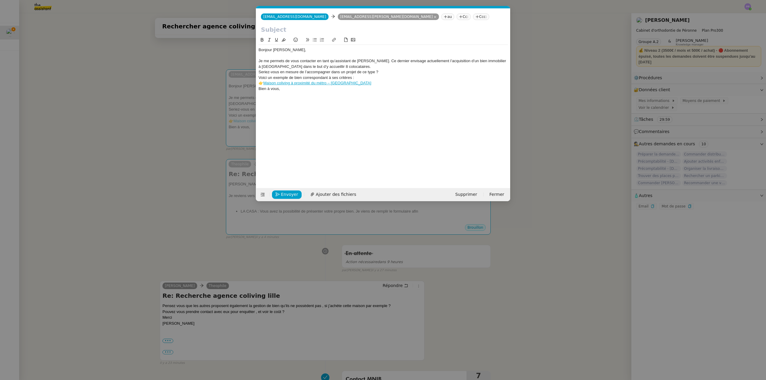
click at [377, 61] on div "Je me permets de vous contacter en tant qu’assistant de [PERSON_NAME]. Ce derni…" at bounding box center [382, 63] width 249 height 11
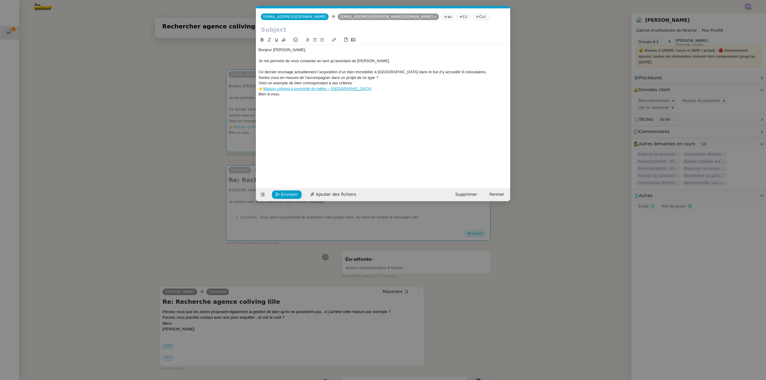
click at [462, 72] on div "Ce dernier envisage actuellement l’acquisition d’un bien immobilier à [GEOGRAPH…" at bounding box center [382, 71] width 249 height 5
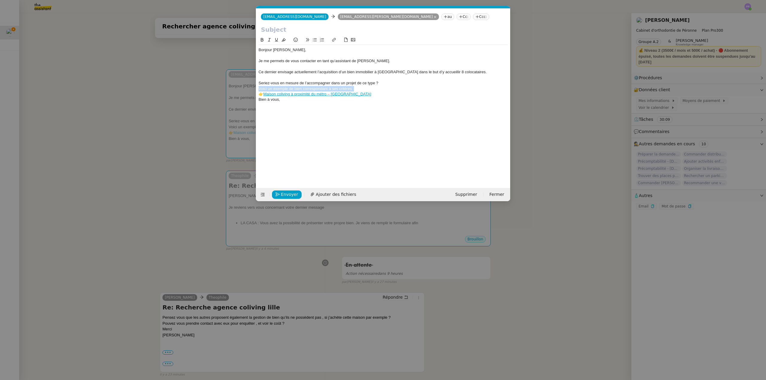
drag, startPoint x: 358, startPoint y: 88, endPoint x: 253, endPoint y: 87, distance: 104.7
click at [253, 87] on nz-modal-container "Service TA - VOYAGE - PROPOSITION GLOBALE A utiliser dans le cadre de propositi…" at bounding box center [383, 190] width 766 height 380
click at [345, 90] on div "👉 Maison coliving à proximité du métro – [GEOGRAPHIC_DATA]" at bounding box center [382, 88] width 249 height 5
click at [276, 29] on input "text" at bounding box center [383, 29] width 244 height 9
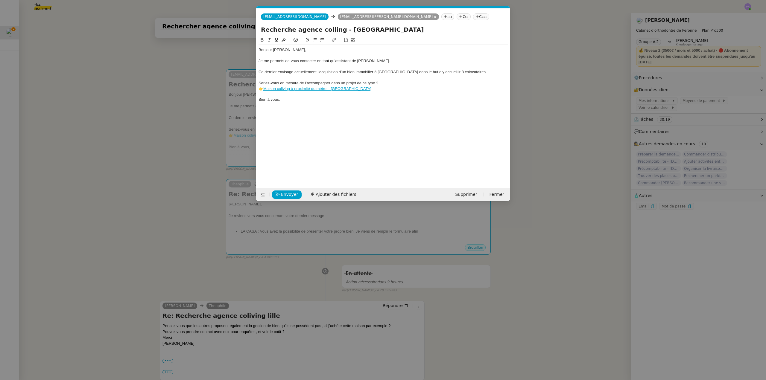
drag, startPoint x: 332, startPoint y: 31, endPoint x: 322, endPoint y: 30, distance: 10.2
click at [322, 30] on input "Recherche agence colling - [GEOGRAPHIC_DATA]" at bounding box center [383, 29] width 244 height 9
type input "Recherche agence coliving - [GEOGRAPHIC_DATA]"
click at [293, 90] on link "Maison coliving à proximité du métro – [GEOGRAPHIC_DATA]" at bounding box center [317, 88] width 108 height 4
click at [301, 98] on link "[URL][DOMAIN_NAME]" at bounding box center [287, 100] width 41 height 8
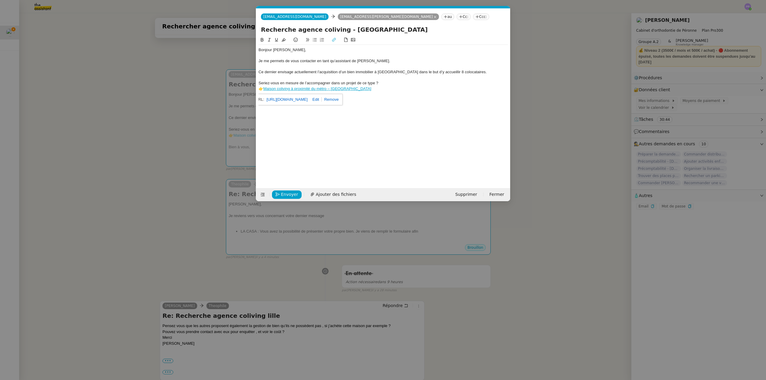
click at [296, 56] on div at bounding box center [382, 55] width 249 height 5
click at [285, 82] on div "Seriez-vous en mesure de l’accompagner dans un projet de ce type ?" at bounding box center [382, 82] width 249 height 5
click at [313, 40] on icon at bounding box center [315, 39] width 4 height 3
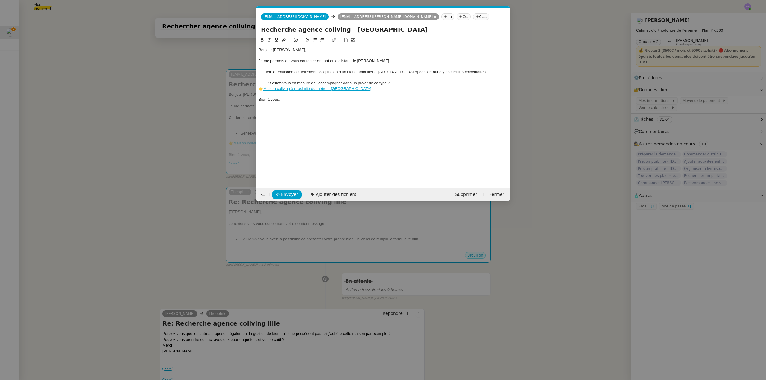
click at [270, 66] on div at bounding box center [382, 66] width 249 height 5
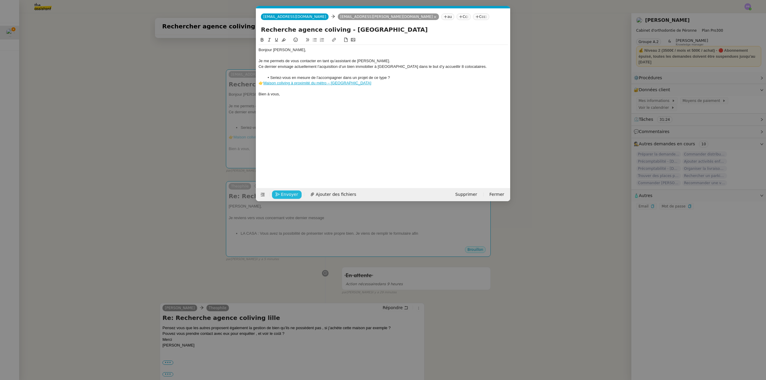
click at [289, 193] on span "Envoyer" at bounding box center [289, 194] width 17 height 7
click at [289, 193] on span "Confirmer l'envoi" at bounding box center [299, 194] width 36 height 7
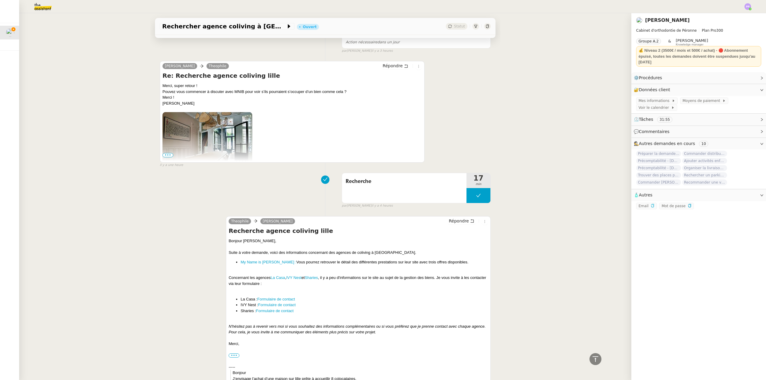
scroll to position [598, 0]
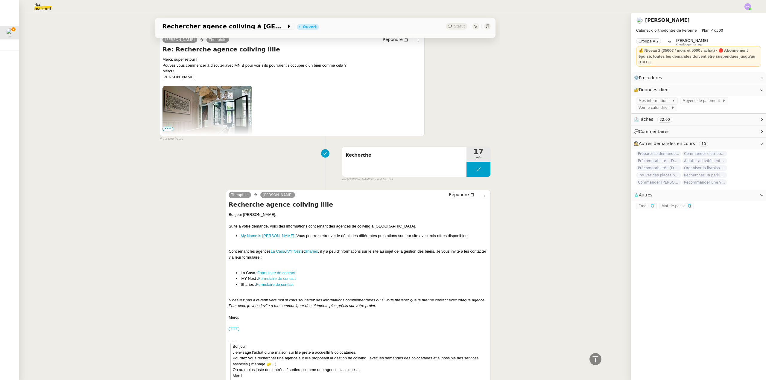
click at [264, 278] on link "Formulaire de contact" at bounding box center [277, 278] width 38 height 4
click at [290, 251] on link "IVY Nest" at bounding box center [293, 251] width 15 height 4
click at [651, 206] on icon "button" at bounding box center [653, 206] width 4 height 4
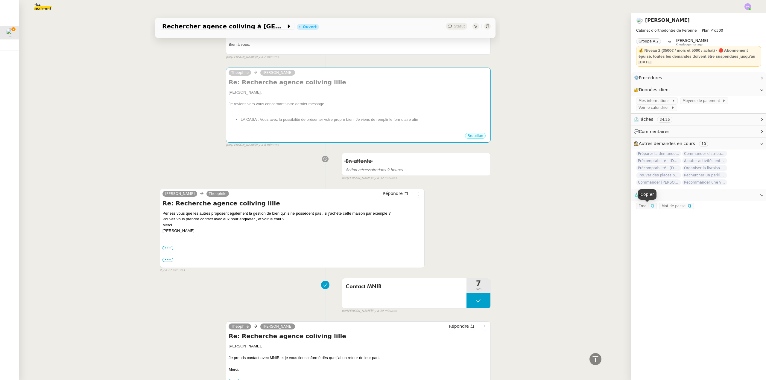
scroll to position [0, 0]
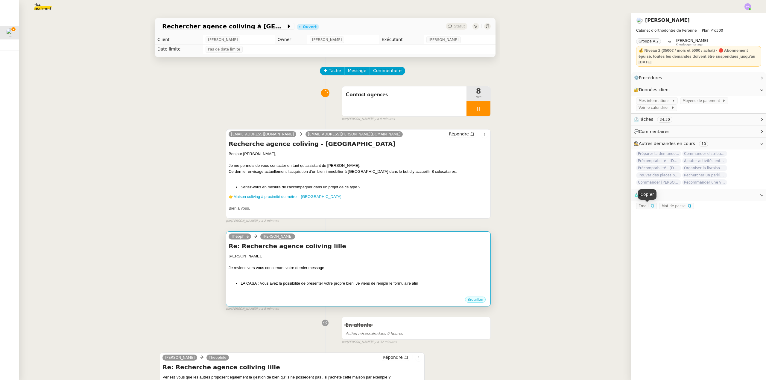
click at [359, 233] on div "[PERSON_NAME] Re: Recherche agence coliving lille [PERSON_NAME], Je reviens ver…" at bounding box center [358, 269] width 265 height 75
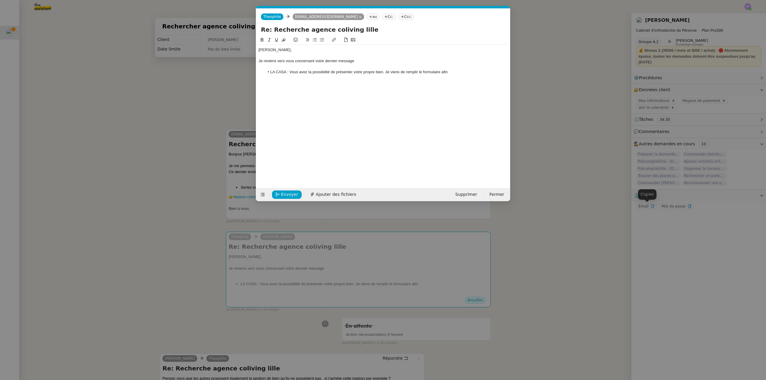
scroll to position [0, 13]
drag, startPoint x: 188, startPoint y: 144, endPoint x: 220, endPoint y: 145, distance: 31.7
click at [188, 144] on nz-modal-container "Service TA - VOYAGE - PROPOSITION GLOBALE A utiliser dans le cadre de propositi…" at bounding box center [383, 190] width 766 height 380
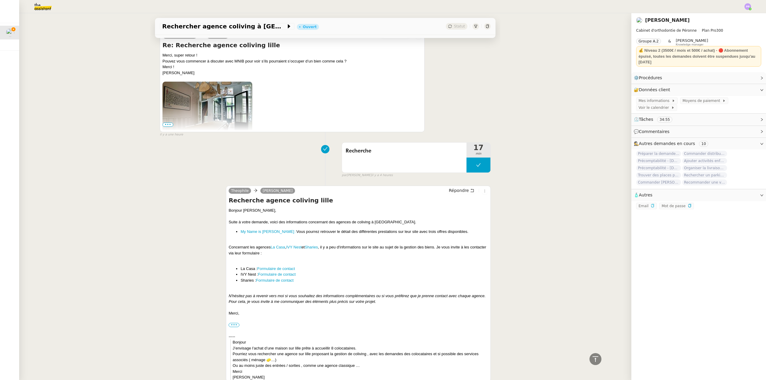
scroll to position [628, 0]
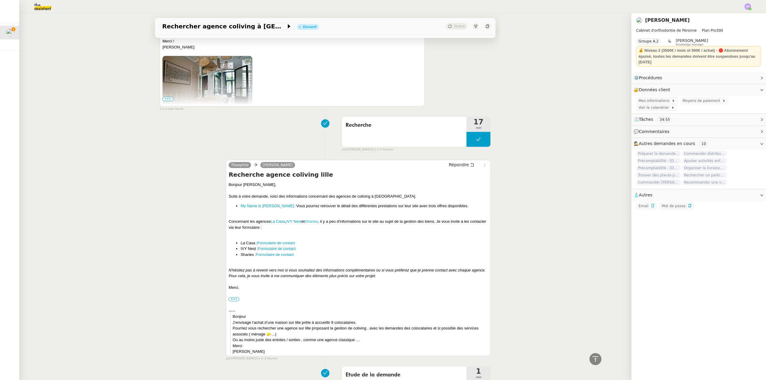
click at [313, 222] on link "Sharies" at bounding box center [311, 221] width 13 height 4
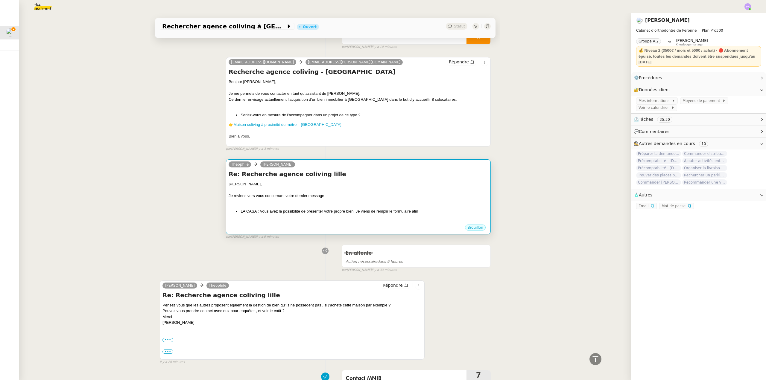
scroll to position [0, 0]
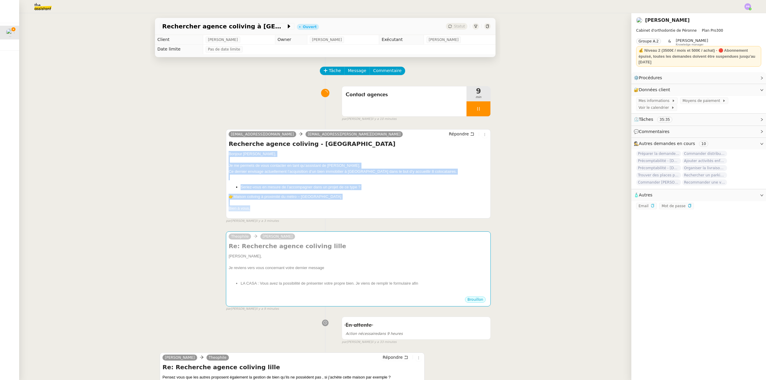
copy div "Bonjour [PERSON_NAME], Je me permets de vous contacter en tant qu’assistant de …"
drag, startPoint x: 226, startPoint y: 154, endPoint x: 250, endPoint y: 208, distance: 58.9
click at [249, 208] on div "Bonjour [PERSON_NAME], Je me permets de vous contacter en tant qu’assistant de …" at bounding box center [358, 184] width 259 height 66
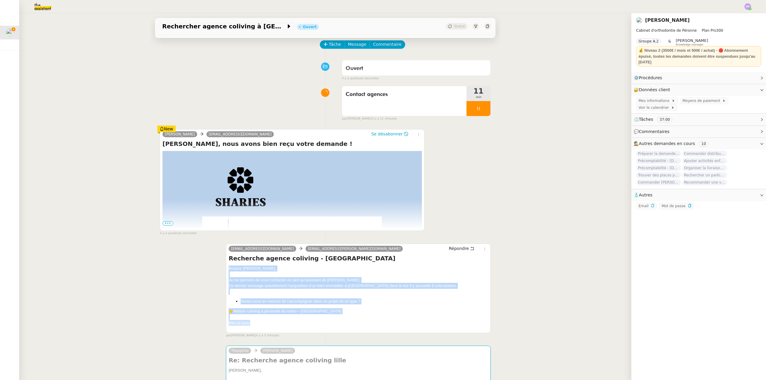
scroll to position [30, 0]
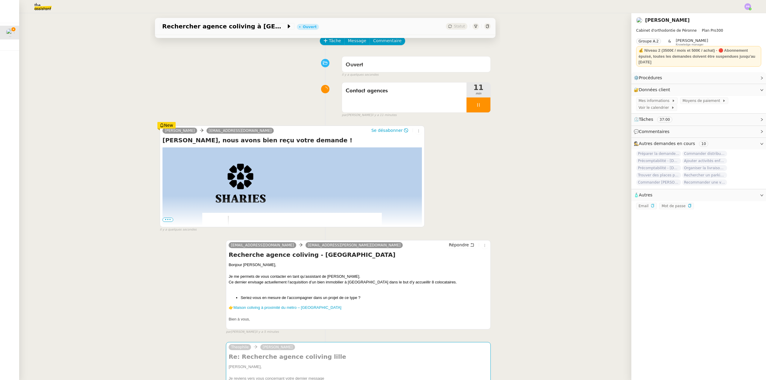
click at [166, 220] on span "•••" at bounding box center [167, 220] width 11 height 4
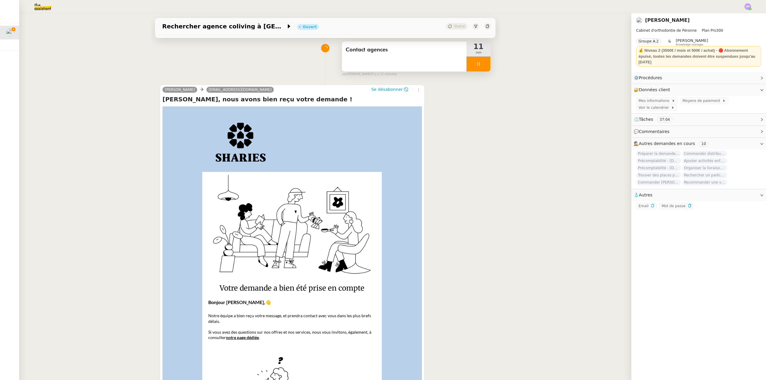
scroll to position [0, 0]
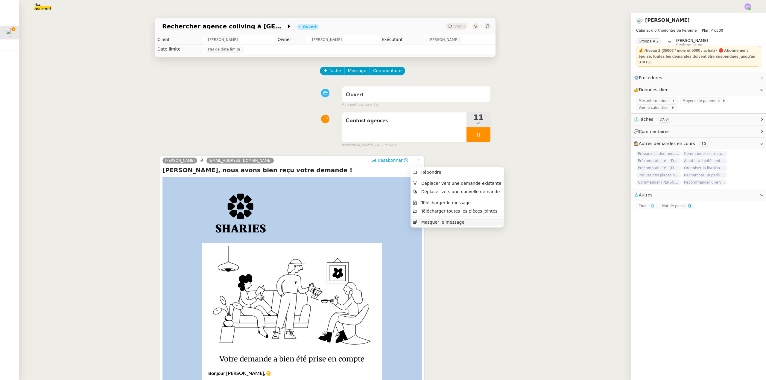
click at [427, 222] on span "Masquer le message" at bounding box center [442, 222] width 43 height 5
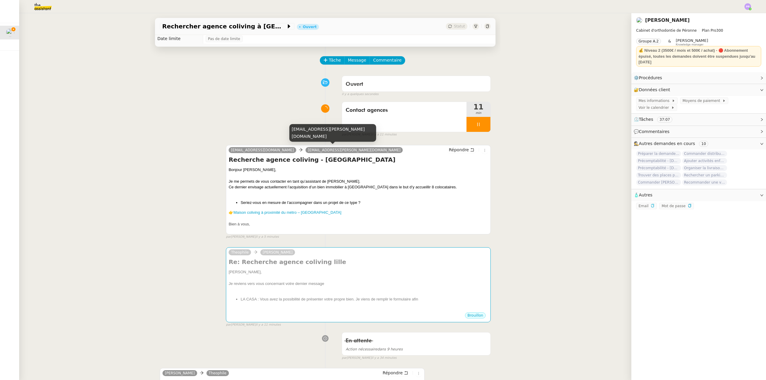
scroll to position [60, 0]
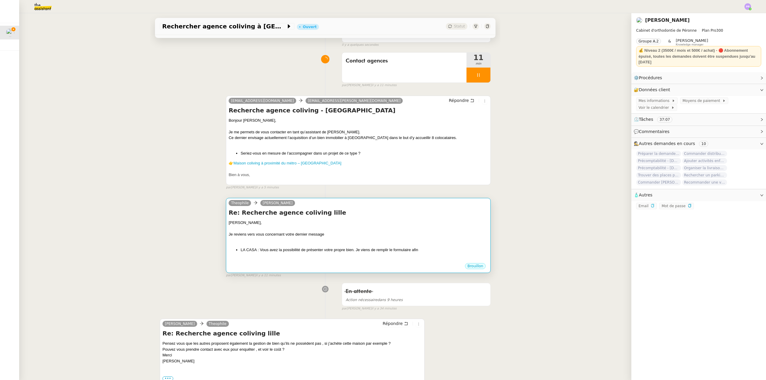
click at [330, 225] on div "[PERSON_NAME]," at bounding box center [358, 223] width 259 height 6
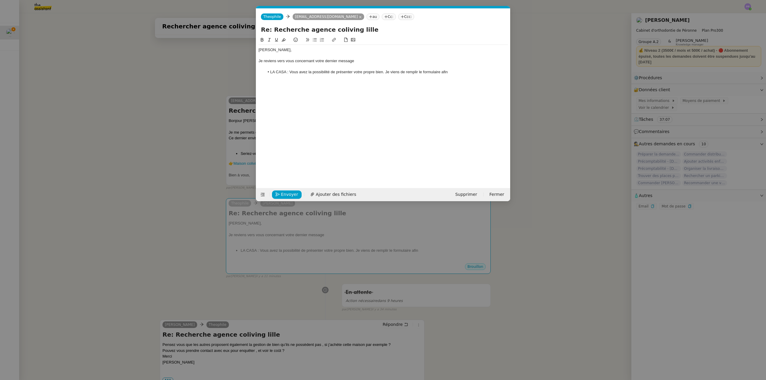
scroll to position [0, 13]
drag, startPoint x: 434, startPoint y: 73, endPoint x: 238, endPoint y: 57, distance: 196.3
click at [238, 60] on nz-modal-container "Service TA - VOYAGE - PROPOSITION GLOBALE A utiliser dans le cadre de propositi…" at bounding box center [383, 190] width 766 height 380
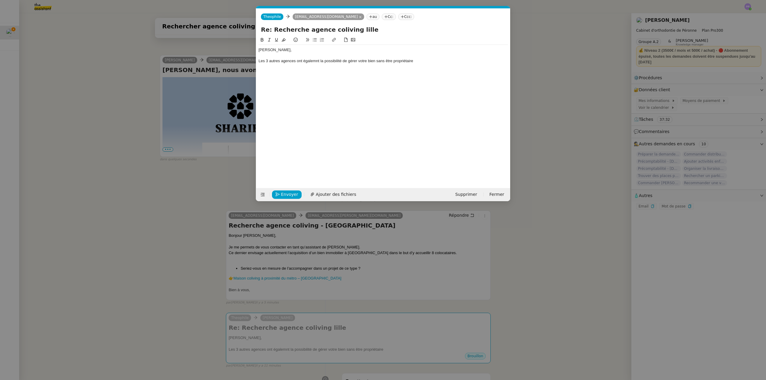
click at [311, 61] on div "Les 3 autres agences ont égalemnt la possibilité de gérer votre bien sans être …" at bounding box center [382, 60] width 249 height 5
click at [0, 0] on lt-strong "e" at bounding box center [0, 0] width 0 height 0
click at [424, 61] on div "Les 3 autres agences ont également la possibilité de gérer votre bien sans être…" at bounding box center [382, 60] width 249 height 5
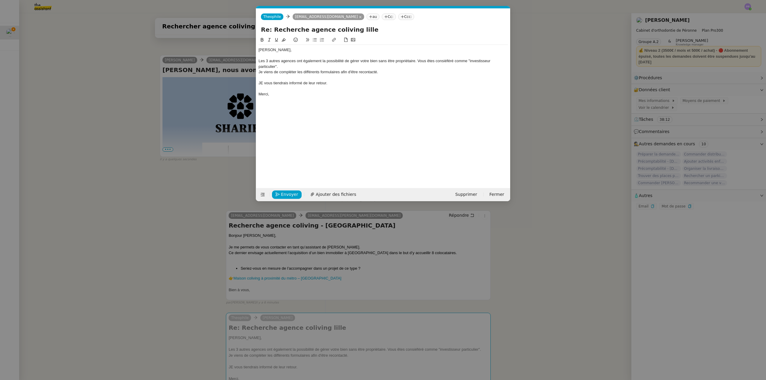
click at [447, 61] on div "Les 3 autres agences ont également la possibilité de gérer votre bien sans être…" at bounding box center [382, 63] width 249 height 11
click at [0, 0] on lt-span "consi d éré" at bounding box center [0, 0] width 0 height 0
click at [469, 60] on div "Les 3 autres agences ont également la possibilité de gérer votre bien sans être…" at bounding box center [382, 63] width 249 height 11
click at [277, 65] on div "Les 3 autres agences ont également la possibilité de gérer votre bien sans être…" at bounding box center [382, 63] width 249 height 11
click at [136, 207] on nz-modal-container "Service TA - VOYAGE - PROPOSITION GLOBALE A utiliser dans le cadre de propositi…" at bounding box center [383, 190] width 766 height 380
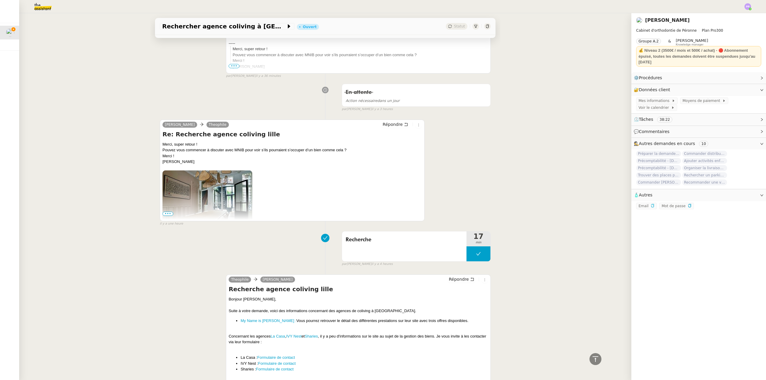
scroll to position [808, 0]
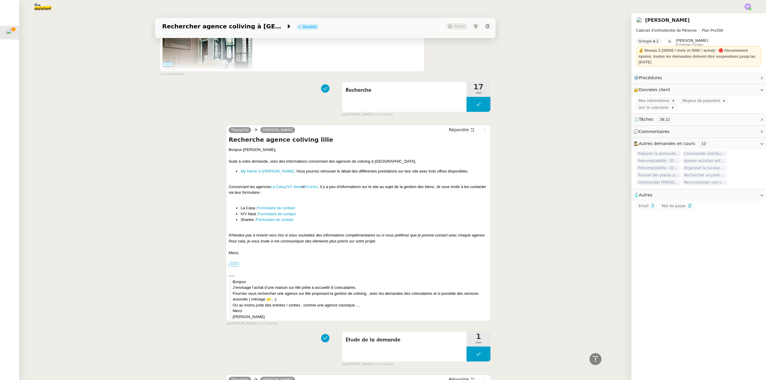
click at [318, 187] on link "Sharies" at bounding box center [311, 187] width 13 height 4
drag, startPoint x: 268, startPoint y: 186, endPoint x: 319, endPoint y: 189, distance: 51.5
click at [319, 189] on div "Concernant les agences La Casa , IVY Nest et Sharies , il y a peu d'information…" at bounding box center [358, 190] width 259 height 12
copy div "La Casa , IVY Nest et Sharies"
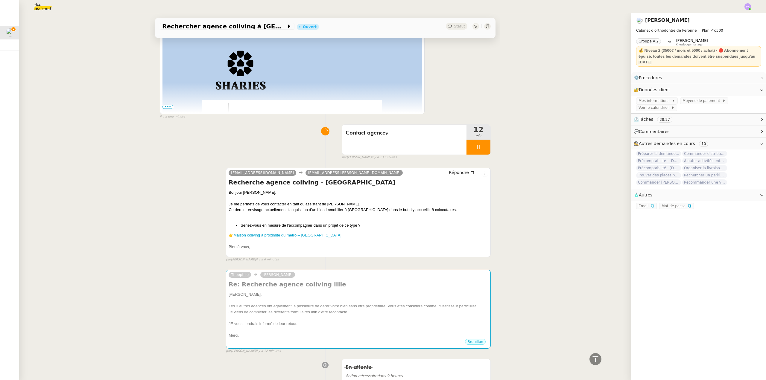
scroll to position [0, 0]
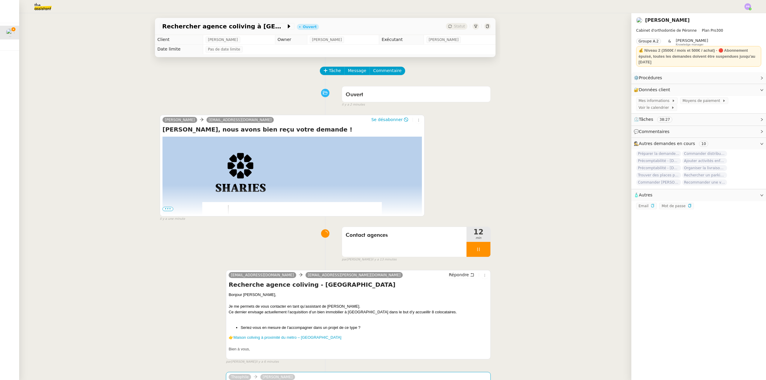
click at [319, 312] on div "Ce dernier envisage actuellement l’acquisition d’un bien immobilier à [GEOGRAPH…" at bounding box center [358, 312] width 259 height 6
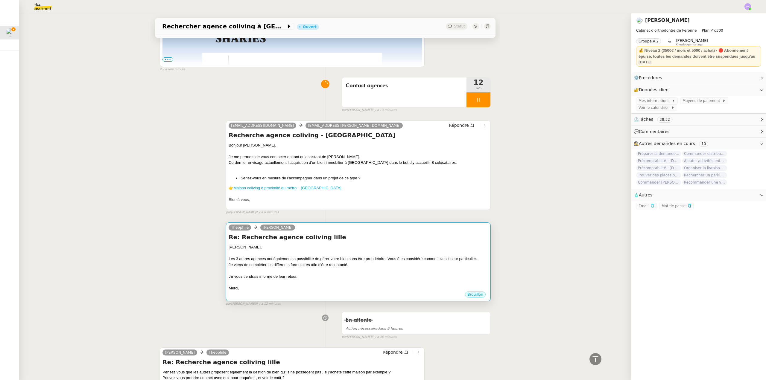
click at [332, 271] on div at bounding box center [358, 271] width 259 height 6
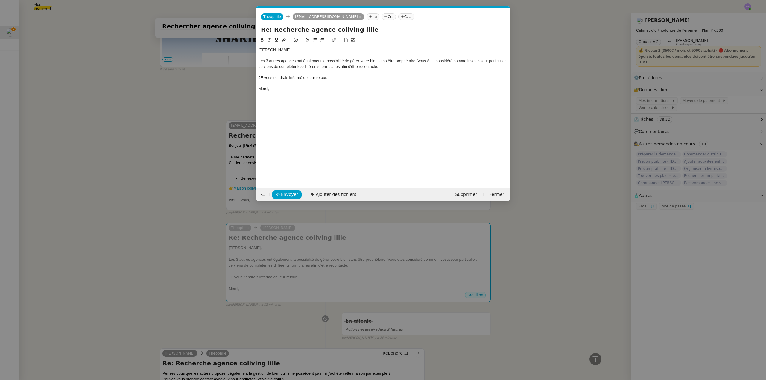
scroll to position [0, 13]
click at [296, 61] on div "Les 3 autres agences ont également la possibilité de gérer votre bien sans être…" at bounding box center [382, 60] width 249 height 5
drag, startPoint x: 377, startPoint y: 61, endPoint x: 359, endPoint y: 62, distance: 18.3
click at [359, 62] on div "Les 3 autres agences ( La Casa , IVY Nest et Sharies ) ont également la possibi…" at bounding box center [382, 63] width 249 height 11
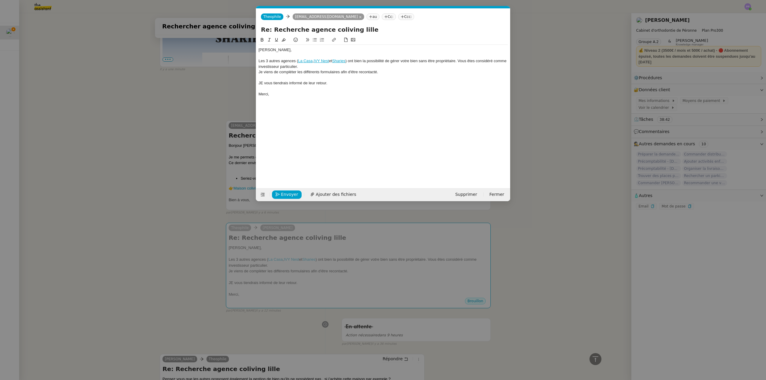
click at [268, 61] on div "Les 3 autres agences ( La Casa , IVY Nest et Sharies ) ont bien la possibilité …" at bounding box center [382, 63] width 249 height 11
drag, startPoint x: 318, startPoint y: 67, endPoint x: 267, endPoint y: 67, distance: 50.9
click at [267, 67] on div "Les trois autres agences ( La Casa , IVY Nest et Sharies ) ont bien la possibil…" at bounding box center [382, 63] width 249 height 11
click at [304, 60] on div "Les trois autres agences ( La Casa , IVY Nest et Sharies ) ont bien la possibil…" at bounding box center [382, 63] width 249 height 11
drag, startPoint x: 486, startPoint y: 66, endPoint x: 462, endPoint y: 59, distance: 25.4
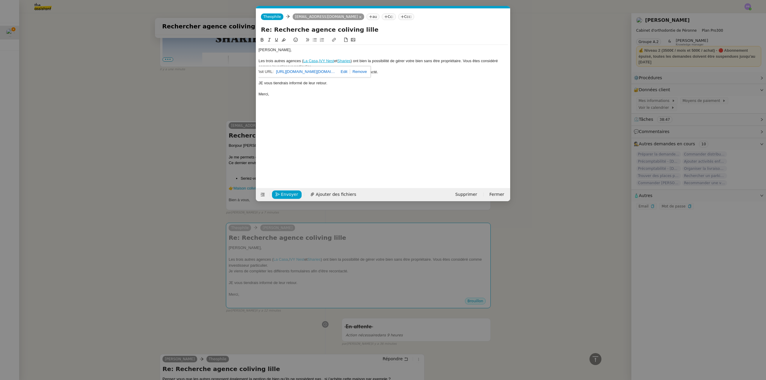
click at [482, 64] on div "Les trois autres agences ( La Casa , IVY Nest et Sharies ) ont bien la possibil…" at bounding box center [382, 63] width 249 height 11
drag, startPoint x: 467, startPoint y: 60, endPoint x: 479, endPoint y: 69, distance: 15.6
click at [479, 69] on div "[PERSON_NAME], Les trois autres agences ( La Casa , IVY Nest et Sharies ) ont b…" at bounding box center [382, 72] width 249 height 54
click at [472, 69] on div "Je viens de compléter les différents formulaires afin d'être recontacté." at bounding box center [382, 71] width 249 height 5
click at [473, 65] on div "Les trois autres agences ( La Casa , IVY Nest et Sharies ) ont bien la possibil…" at bounding box center [382, 63] width 249 height 11
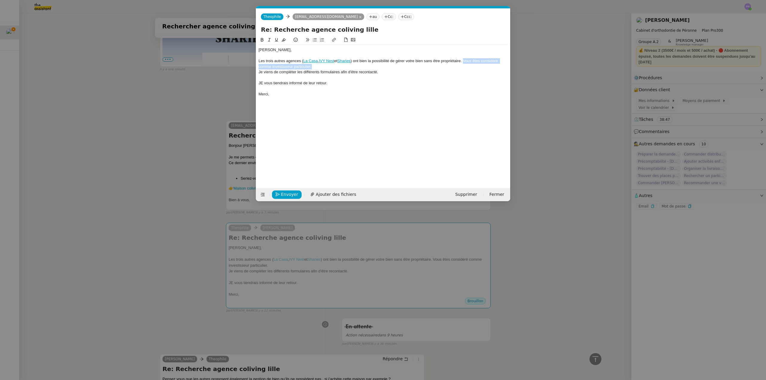
drag, startPoint x: 466, startPoint y: 60, endPoint x: 478, endPoint y: 64, distance: 12.1
click at [478, 64] on div "Les trois autres agences ( La Casa , IVY Nest et Sharies ) ont bien la possibil…" at bounding box center [382, 63] width 249 height 11
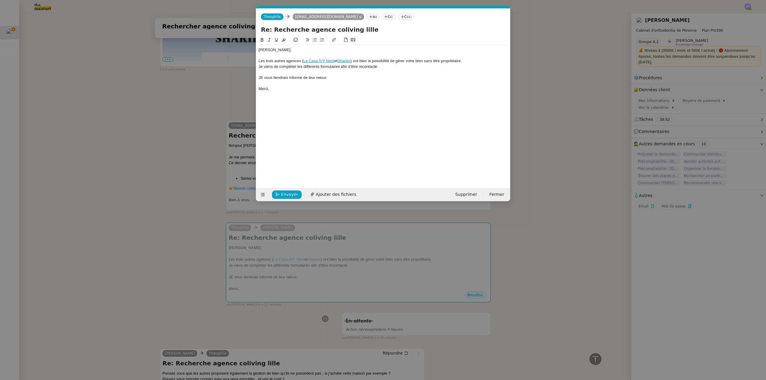
click at [334, 77] on div "JE vous tiendrais informé de leur retour." at bounding box center [382, 77] width 249 height 5
click at [264, 77] on div "JE vous tiendrais informé de leur retour." at bounding box center [382, 77] width 249 height 5
click at [354, 79] on div "Je ne manquerai pas de vous transmettre les informastions liés à votre projet. …" at bounding box center [382, 77] width 249 height 5
click at [0, 0] on lt-span "inform at ions" at bounding box center [0, 0] width 0 height 0
click at [364, 78] on div "Je ne manquerai pas de vous transmettre les informations liés à votre projet. v…" at bounding box center [382, 77] width 249 height 5
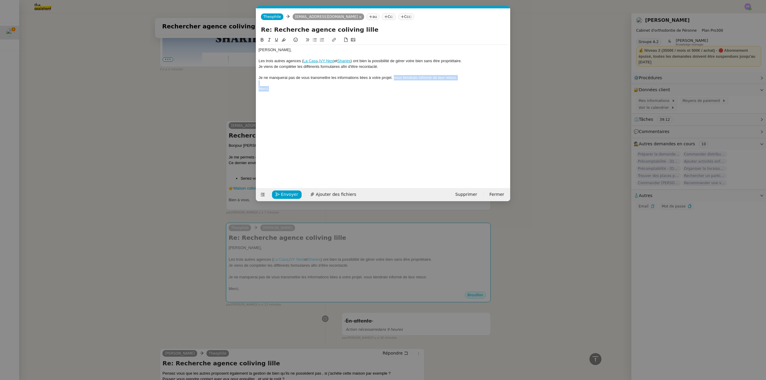
drag, startPoint x: 394, startPoint y: 78, endPoint x: 481, endPoint y: 89, distance: 87.1
click at [481, 89] on div "[PERSON_NAME], Les trois autres agences ( La Casa , IVY Nest et Sharies ) ont b…" at bounding box center [382, 69] width 249 height 49
drag, startPoint x: 456, startPoint y: 84, endPoint x: 463, endPoint y: 78, distance: 9.1
click at [456, 83] on div at bounding box center [382, 82] width 249 height 5
click at [464, 76] on div "Je ne manquerai pas de vous transmettre les informations liées à votre projet. …" at bounding box center [382, 77] width 249 height 5
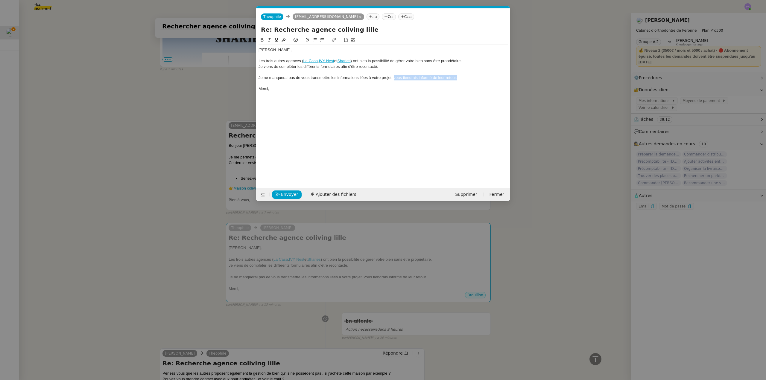
drag, startPoint x: 459, startPoint y: 79, endPoint x: 394, endPoint y: 80, distance: 64.3
click at [394, 80] on div "Je ne manquerai pas de vous transmettre les informations liées à votre projet. …" at bounding box center [382, 77] width 249 height 5
click at [428, 60] on div "Les trois autres agences ( La Casa , IVY Nest et Sharies ) ont bien la possibil…" at bounding box center [382, 60] width 249 height 5
click at [427, 60] on div "Les trois autres agences ( La Casa , IVY Nest et Sharies ) ont bien la possibil…" at bounding box center [382, 60] width 249 height 5
drag, startPoint x: 367, startPoint y: 80, endPoint x: 256, endPoint y: 77, distance: 111.6
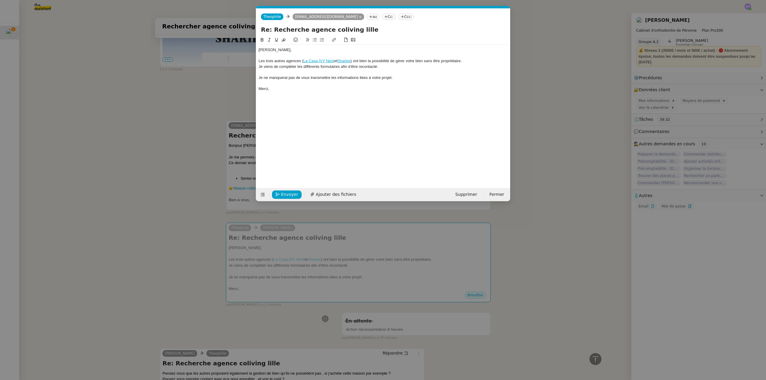
click at [256, 77] on nz-modal-container "Service TA - VOYAGE - PROPOSITION GLOBALE A utiliser dans le cadre de propositi…" at bounding box center [383, 190] width 766 height 380
click at [268, 40] on icon at bounding box center [269, 40] width 4 height 4
click at [296, 72] on div at bounding box center [382, 71] width 249 height 5
click at [323, 81] on div at bounding box center [382, 82] width 249 height 5
click at [408, 74] on div at bounding box center [382, 71] width 249 height 5
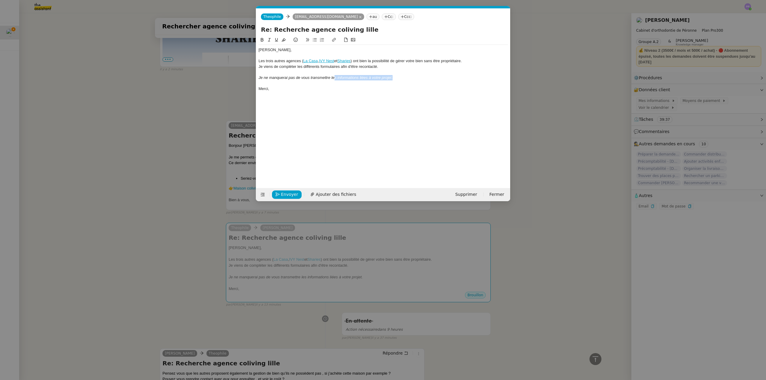
drag, startPoint x: 335, startPoint y: 77, endPoint x: 392, endPoint y: 78, distance: 57.2
click at [392, 78] on em "Je ne manquerai pas de vous transmettre les informations liées à votre projet." at bounding box center [325, 77] width 134 height 4
click at [284, 194] on span "Envoyer" at bounding box center [289, 194] width 17 height 7
click at [284, 194] on span "Confirmer l'envoi" at bounding box center [299, 194] width 36 height 7
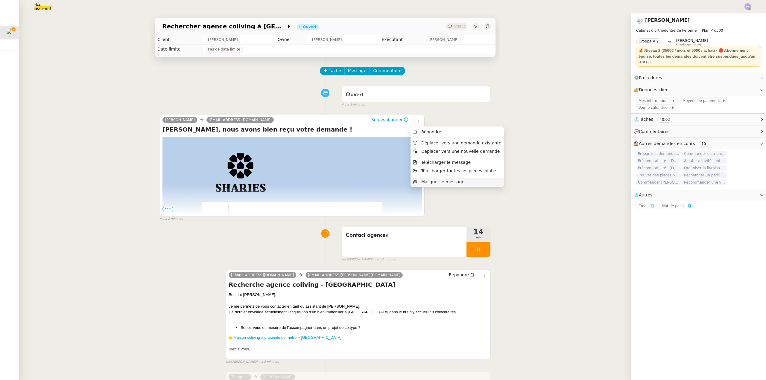
click at [427, 183] on span "Masquer le message" at bounding box center [442, 182] width 43 height 5
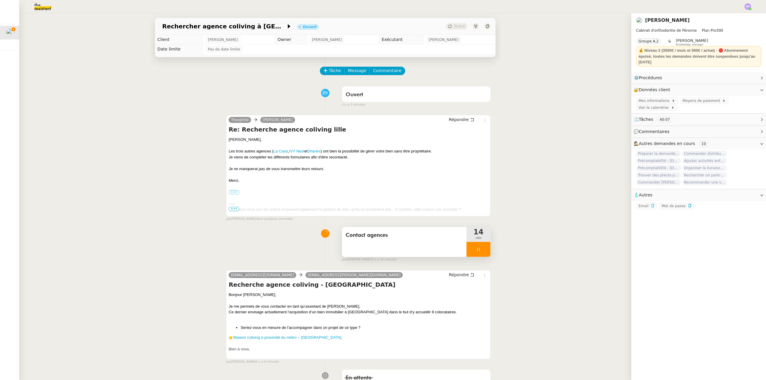
click at [479, 254] on div at bounding box center [478, 249] width 24 height 15
click at [479, 254] on button at bounding box center [484, 249] width 12 height 15
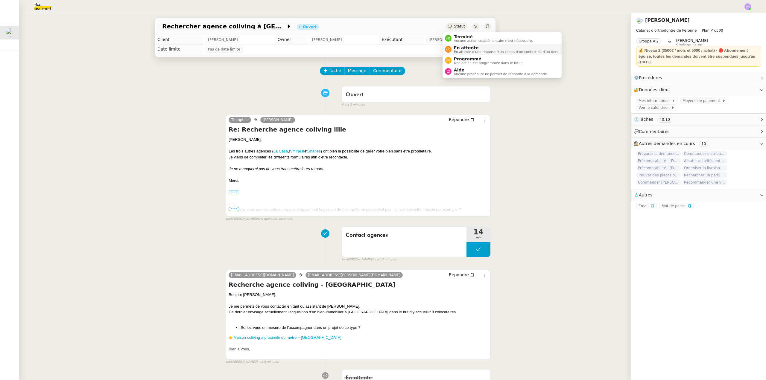
click at [467, 46] on span "En attente" at bounding box center [506, 47] width 105 height 5
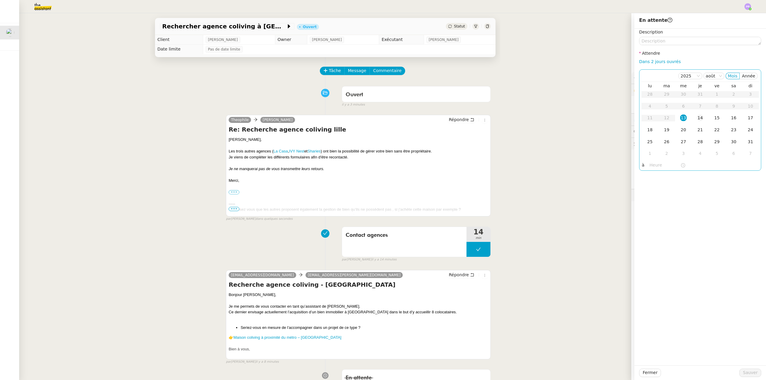
click at [697, 117] on div "14" at bounding box center [700, 118] width 7 height 7
click at [745, 371] on span "Sauver" at bounding box center [750, 372] width 15 height 7
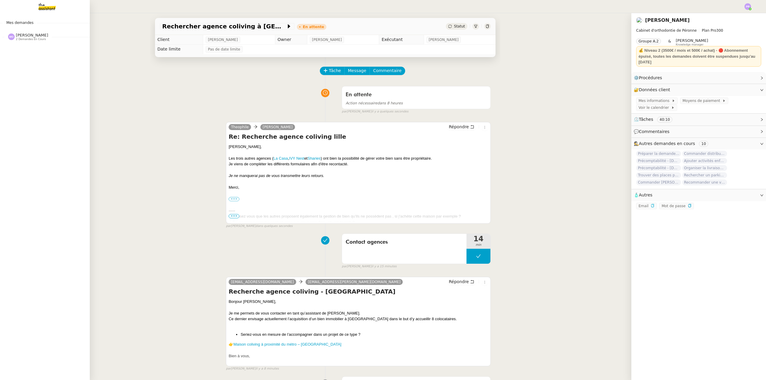
click at [21, 35] on span "[PERSON_NAME]" at bounding box center [32, 35] width 32 height 4
click at [41, 38] on span "2 demandes en cours" at bounding box center [31, 39] width 30 height 3
click at [41, 63] on span "Régler la facture [PERSON_NAME]" at bounding box center [57, 62] width 94 height 6
